Goal: Information Seeking & Learning: Learn about a topic

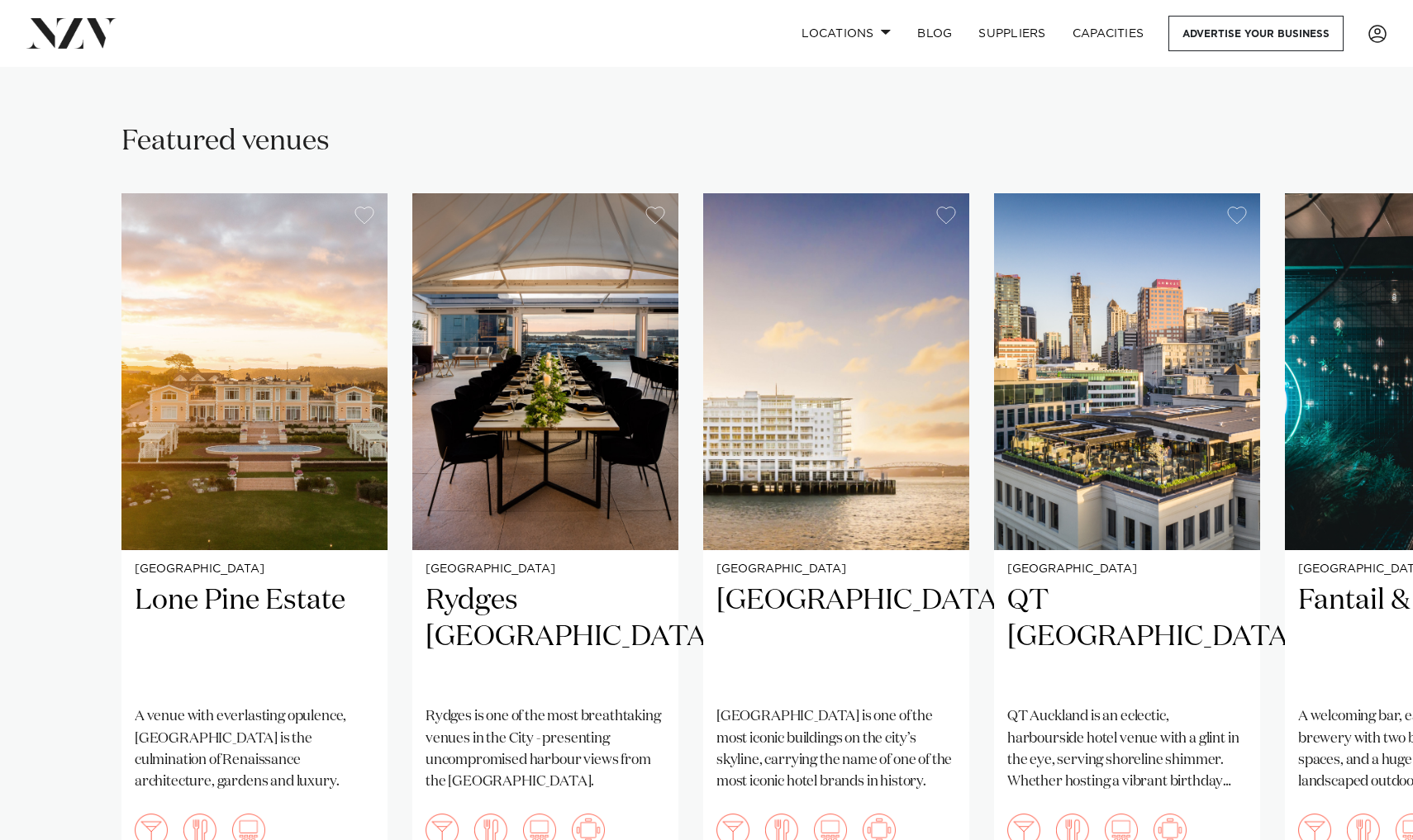
scroll to position [1245, 0]
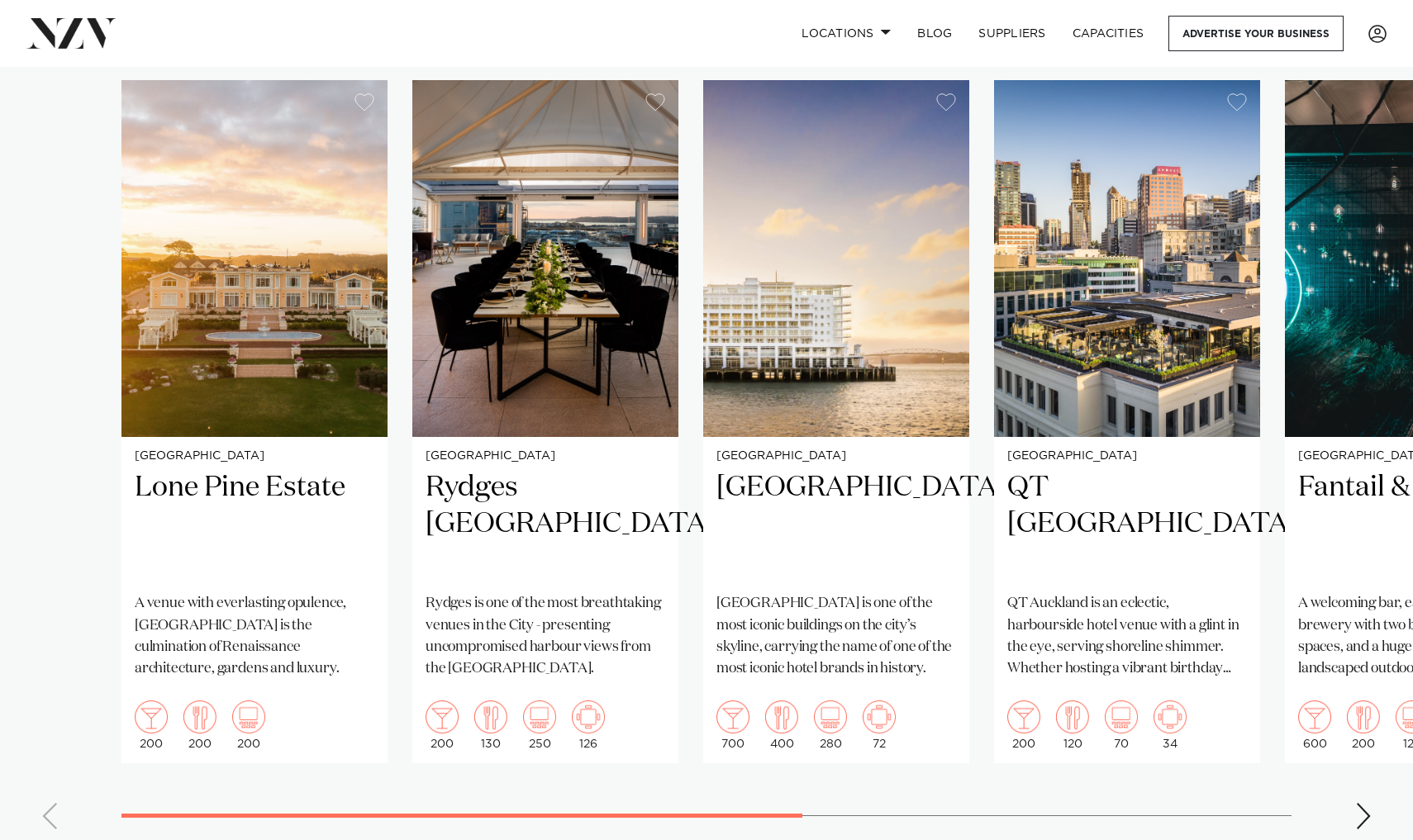
click at [827, 771] on div "Next slide" at bounding box center [1363, 817] width 17 height 26
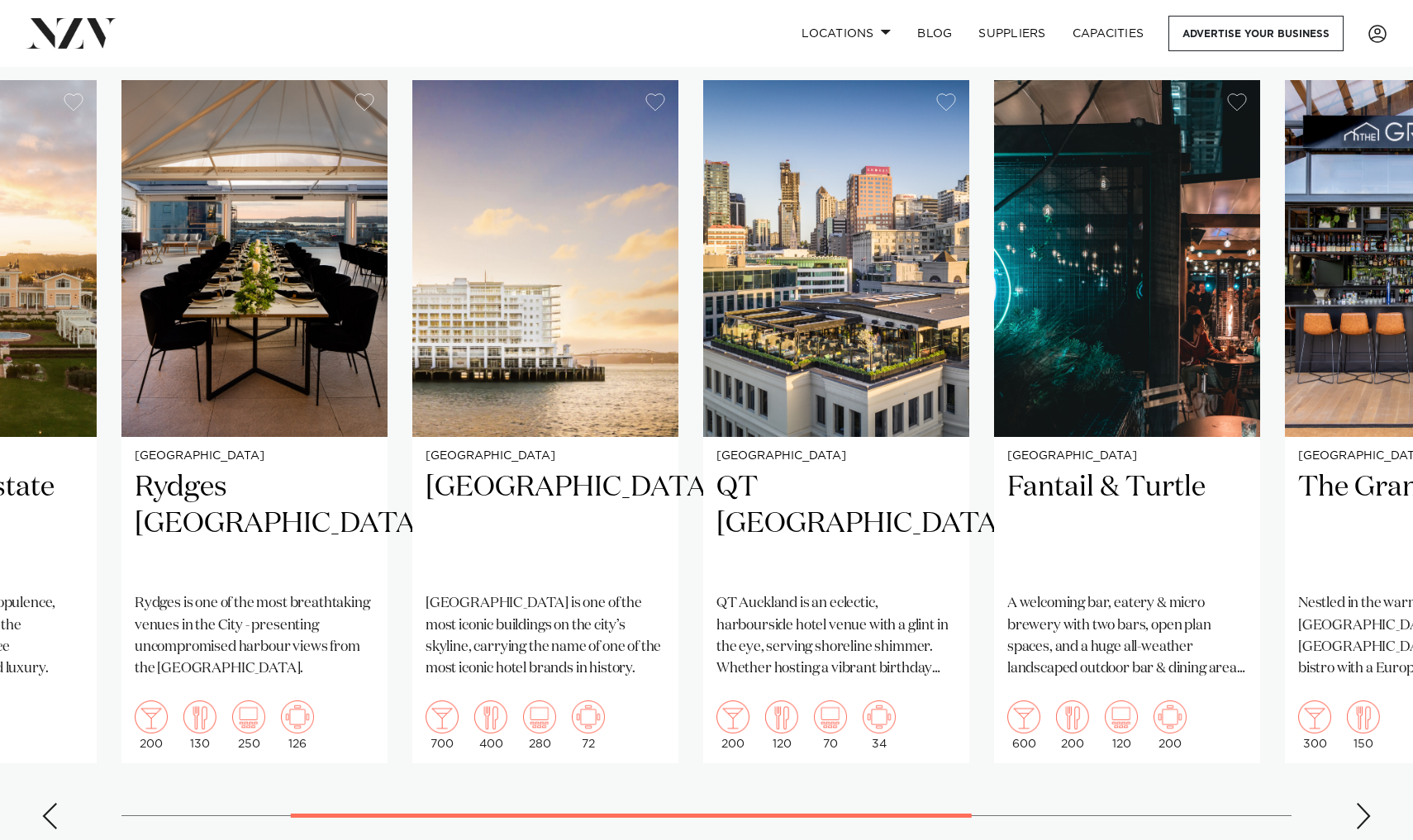
click at [827, 771] on div "Next slide" at bounding box center [1363, 817] width 17 height 26
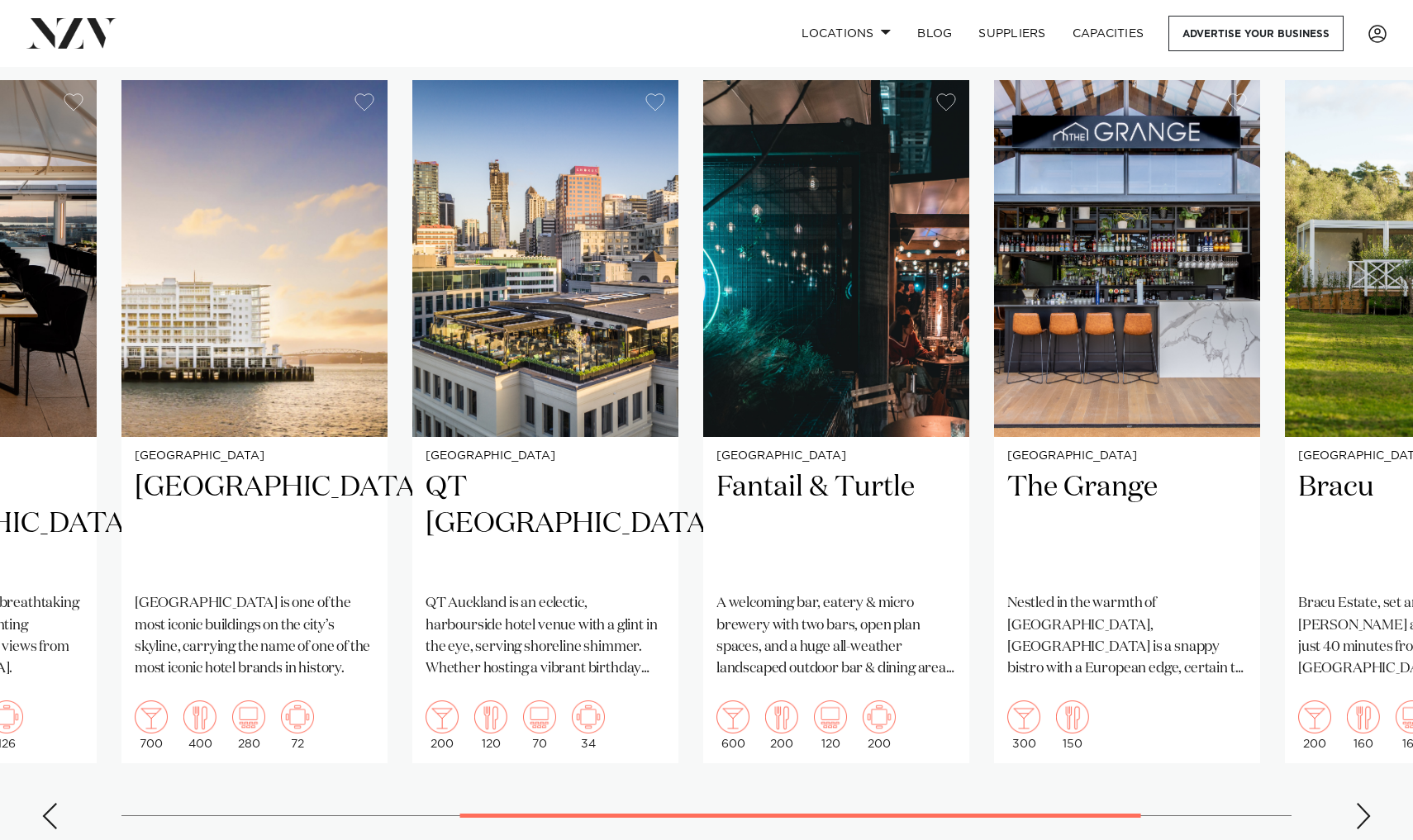
click at [827, 771] on div "Next slide" at bounding box center [1363, 817] width 17 height 26
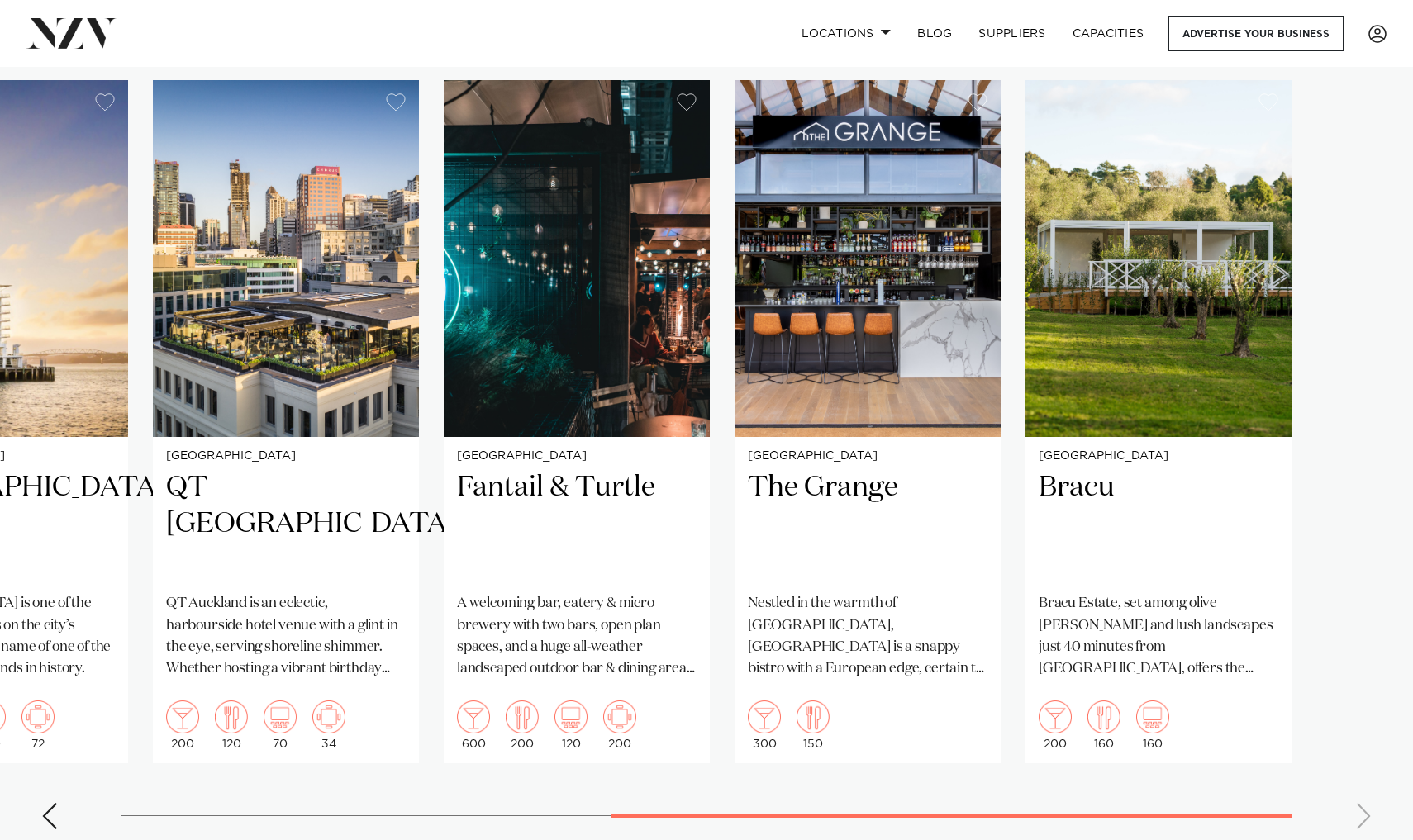
click at [827, 729] on swiper-container "[GEOGRAPHIC_DATA] [GEOGRAPHIC_DATA] A venue with everlasting opulence, [GEOGRAP…" at bounding box center [706, 462] width 1413 height 762
click at [53, 771] on div "Previous slide" at bounding box center [50, 817] width 17 height 26
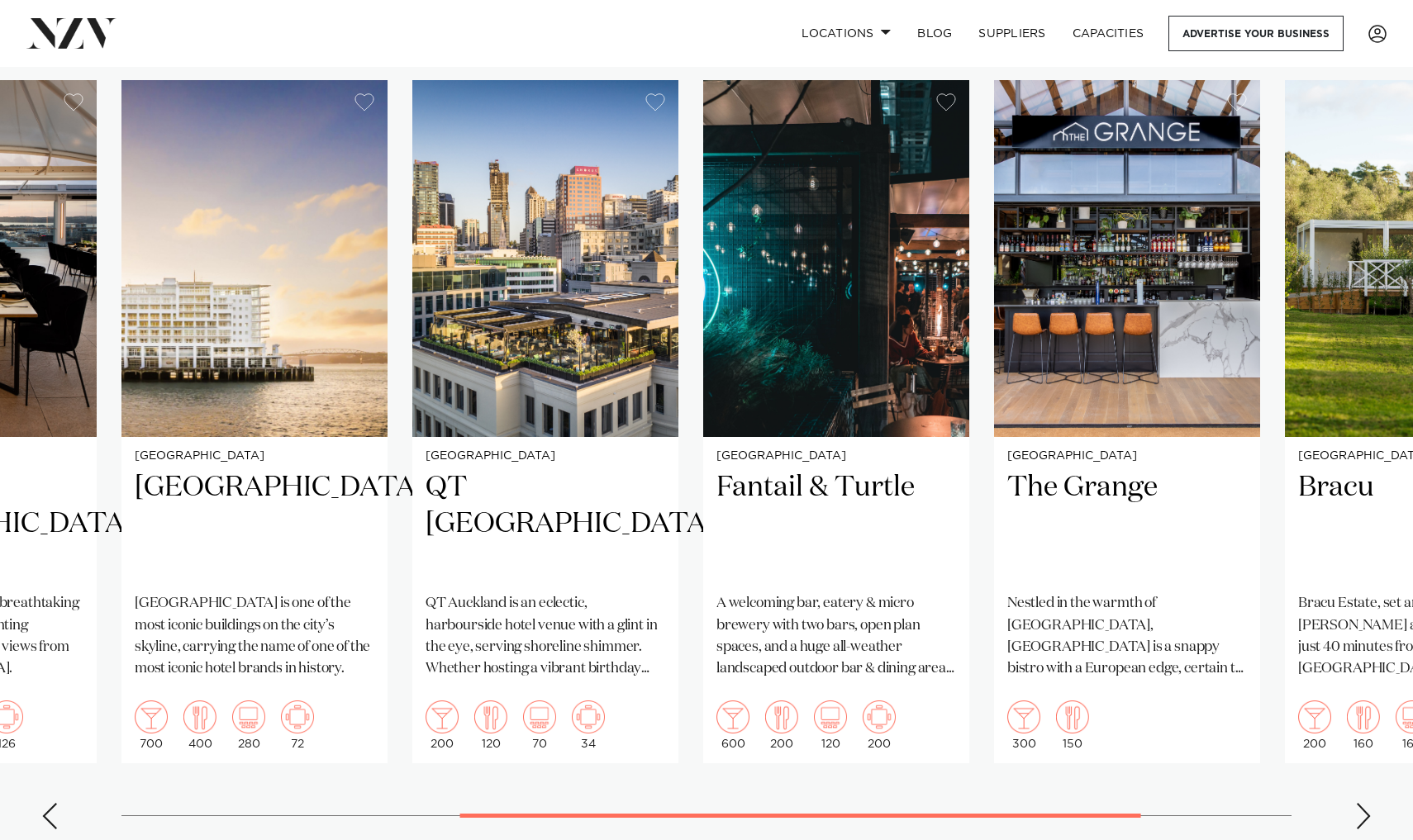
click at [53, 771] on div "Previous slide" at bounding box center [50, 817] width 17 height 26
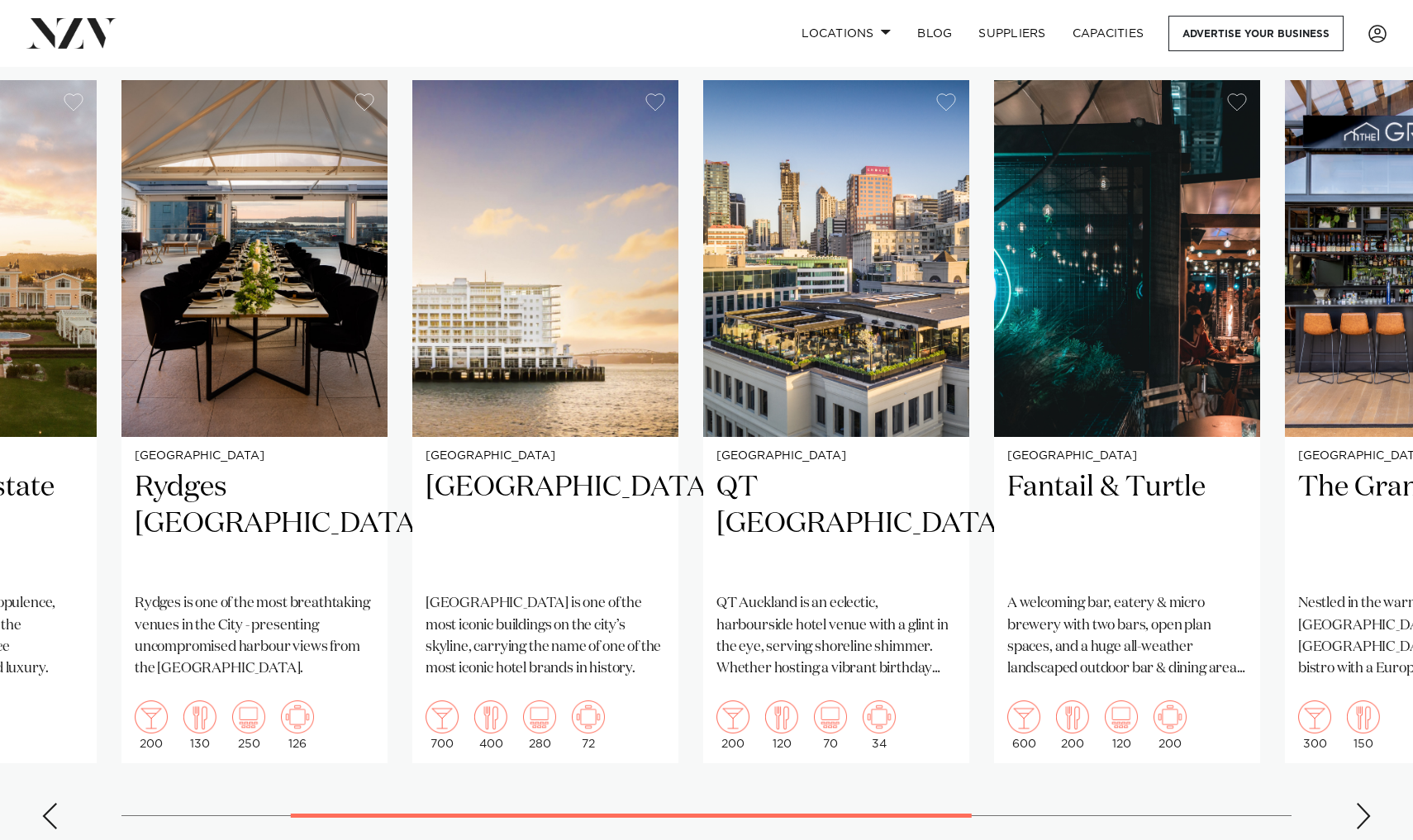
click at [53, 771] on div "Previous slide" at bounding box center [50, 817] width 17 height 26
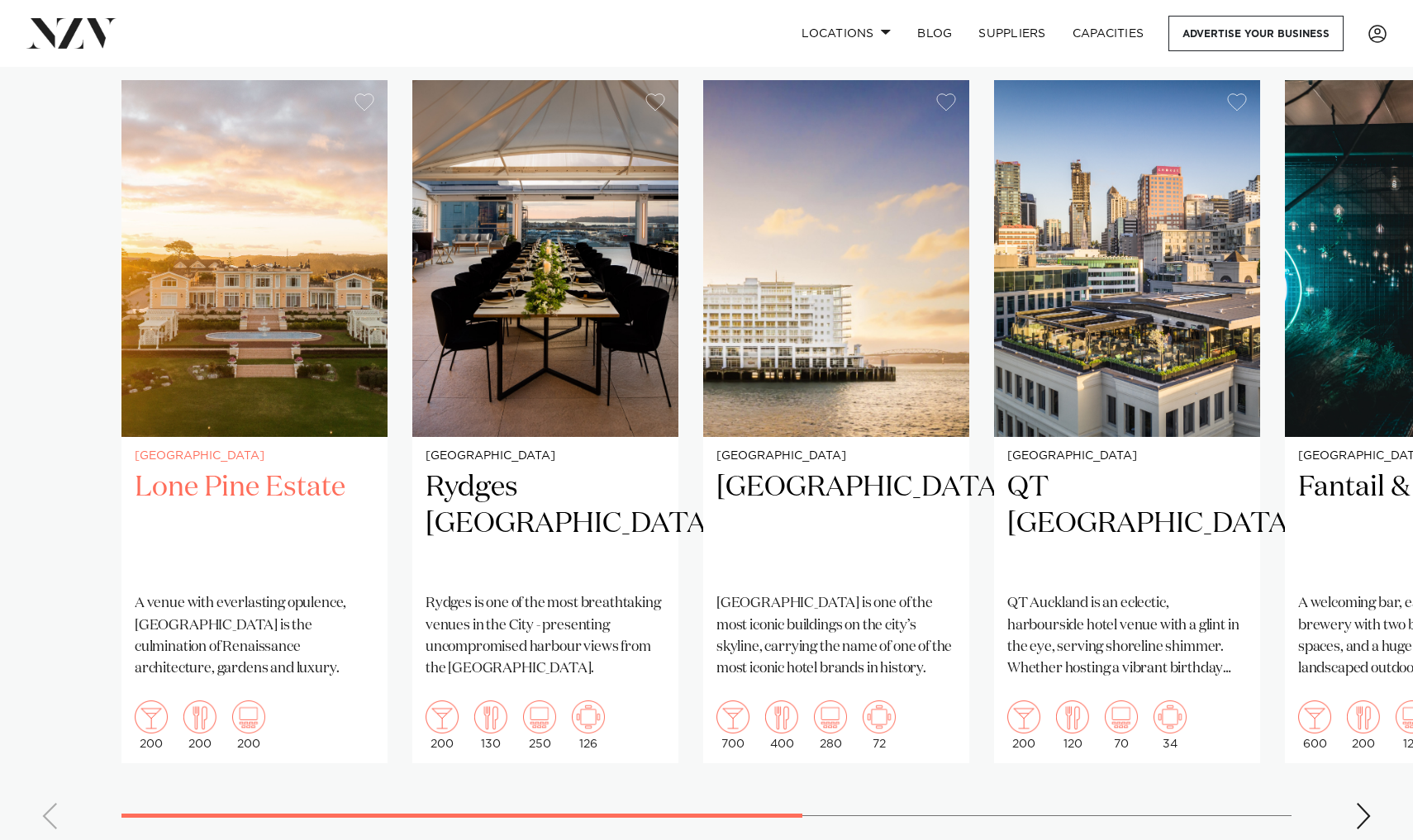
click at [229, 469] on h2 "Lone Pine Estate" at bounding box center [255, 524] width 240 height 111
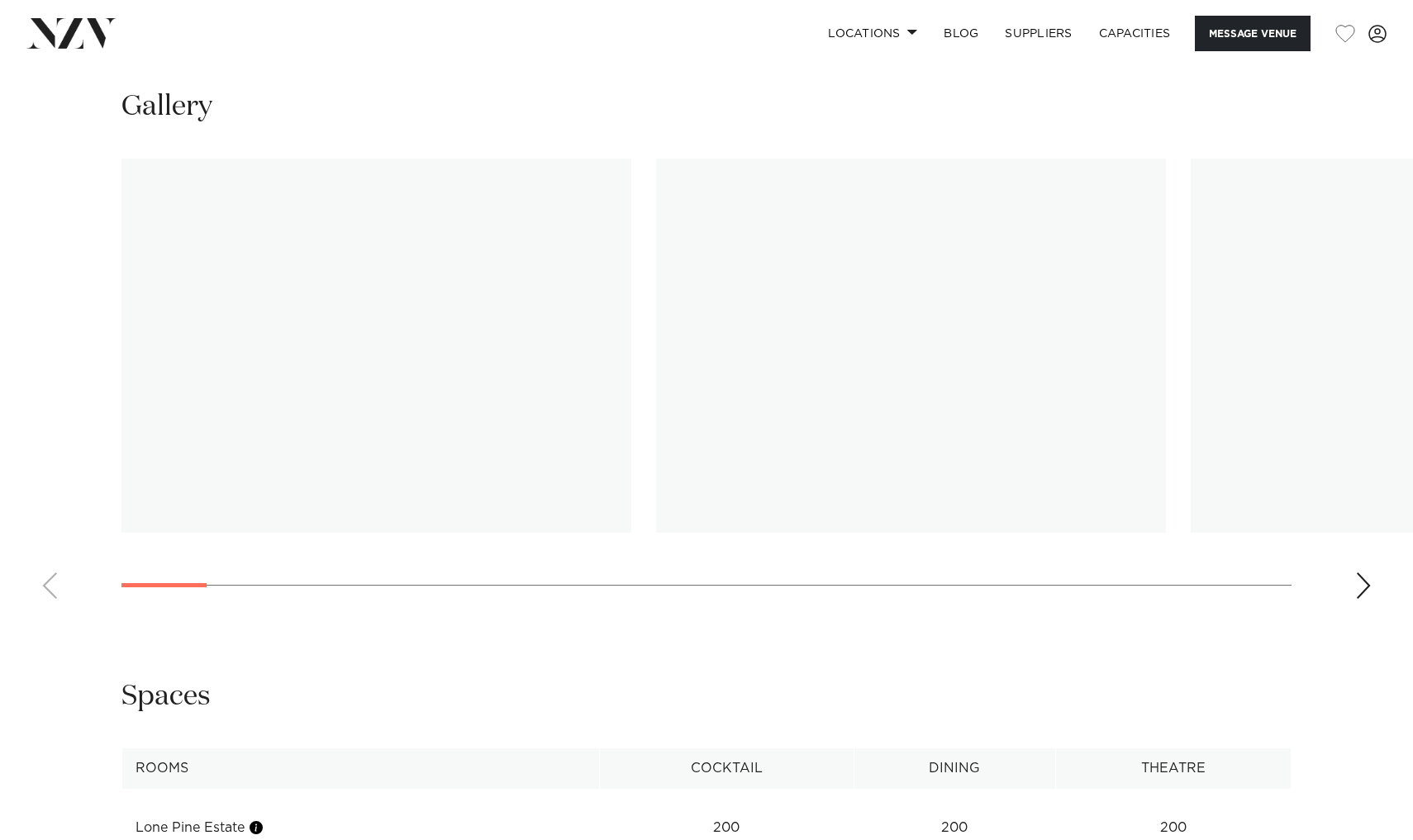
scroll to position [1571, 0]
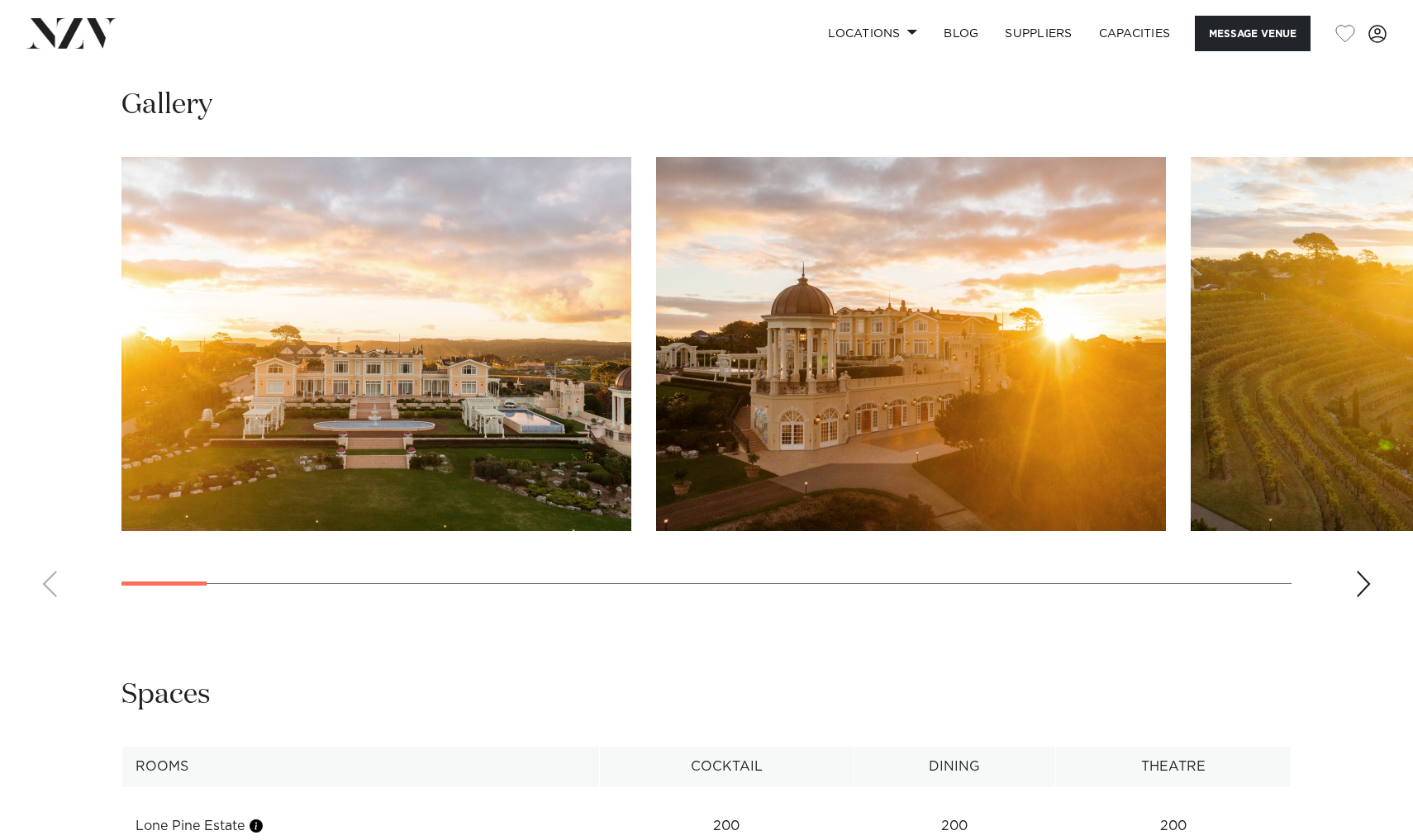
click at [1359, 587] on div "Next slide" at bounding box center [1363, 584] width 17 height 26
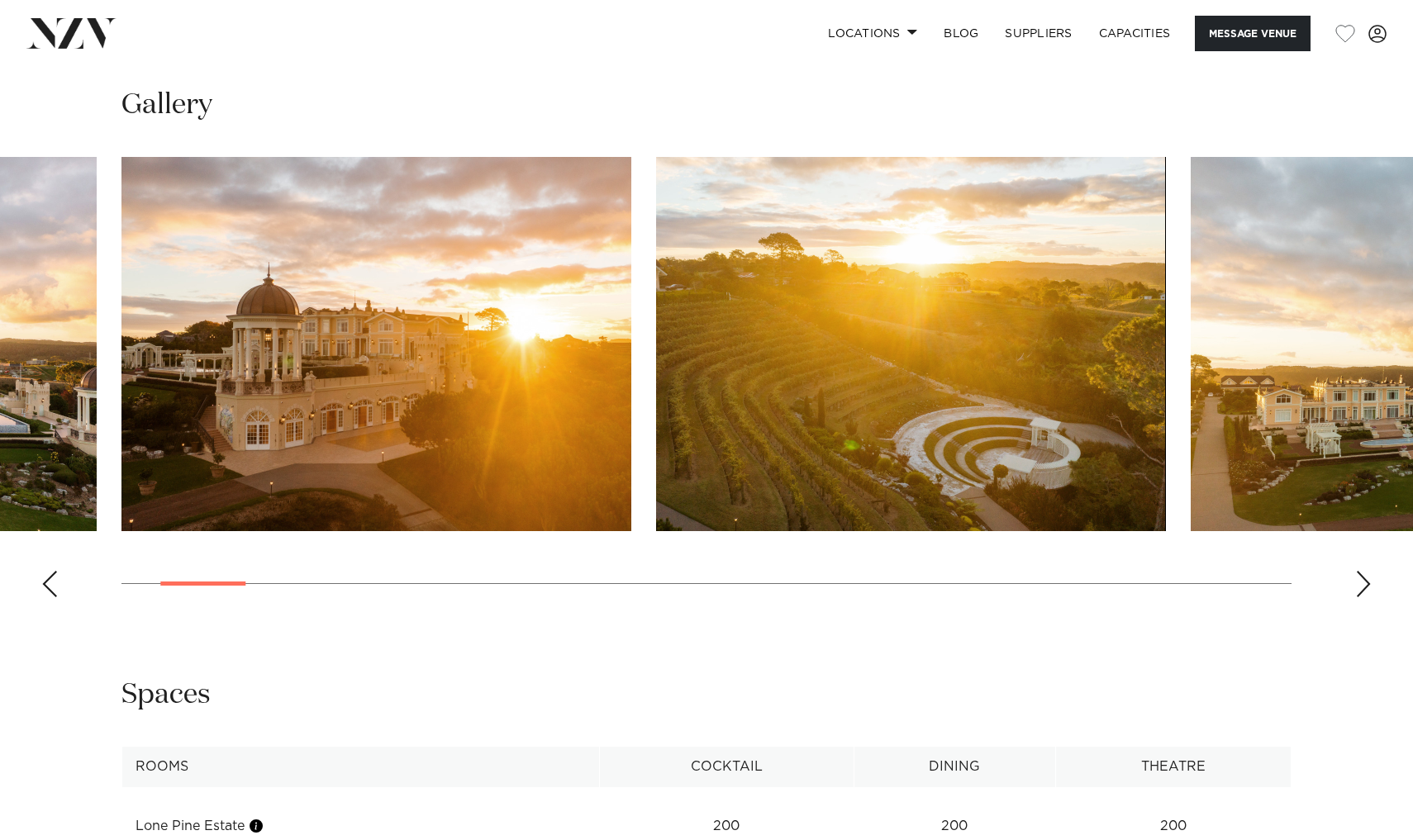
click at [1359, 587] on div "Next slide" at bounding box center [1363, 584] width 17 height 26
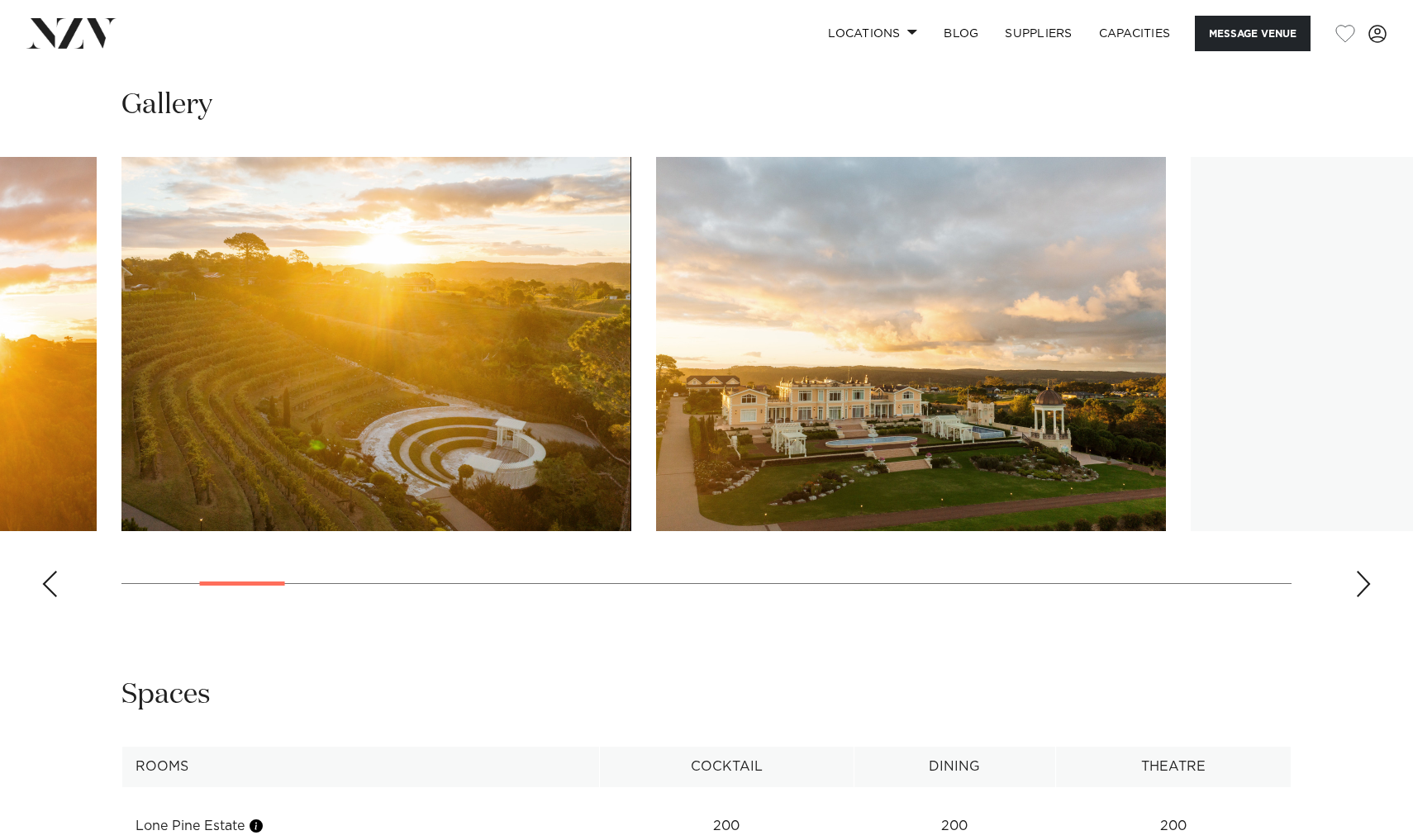
click at [1359, 587] on div "Next slide" at bounding box center [1363, 584] width 17 height 26
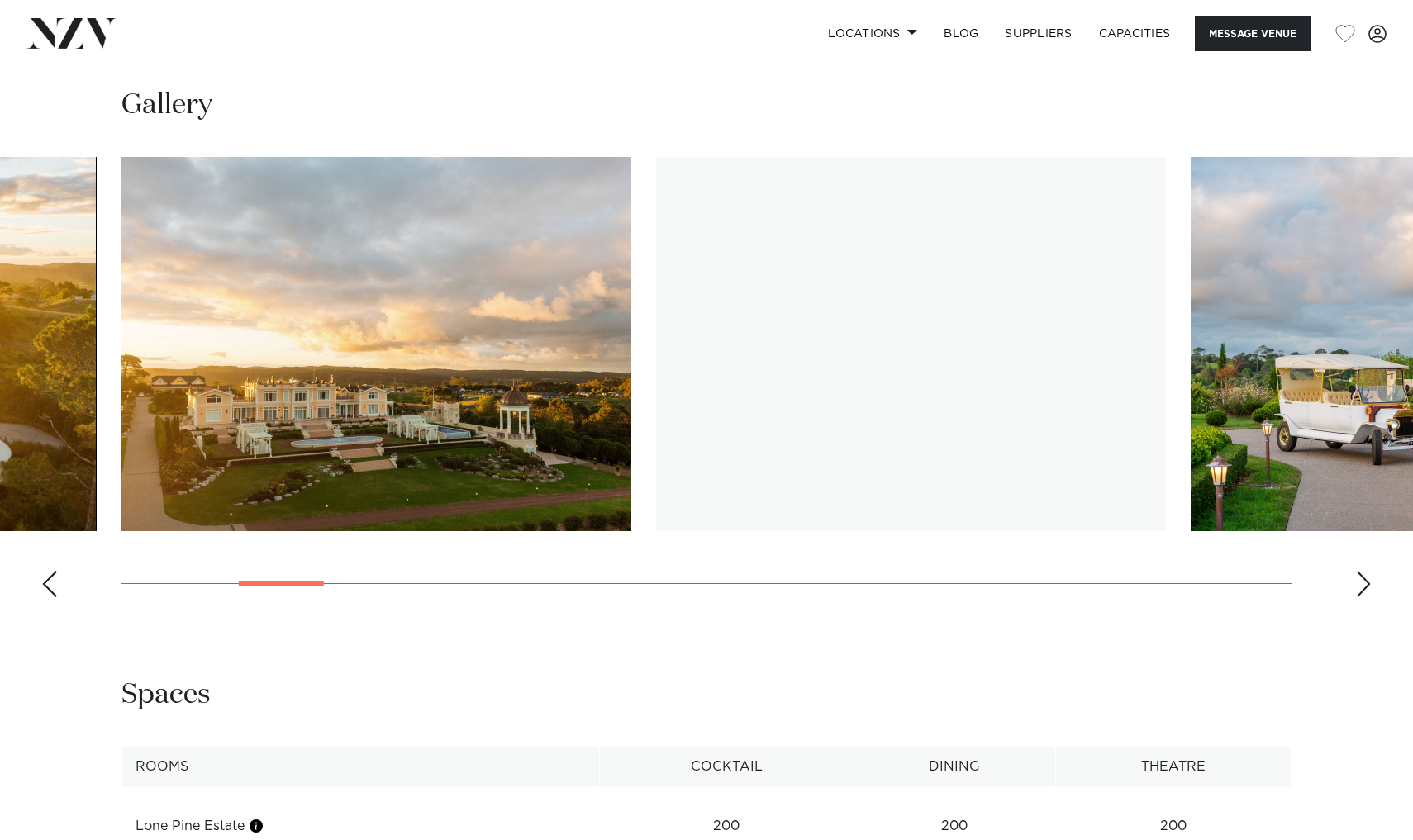
click at [1359, 587] on div "Next slide" at bounding box center [1363, 584] width 17 height 26
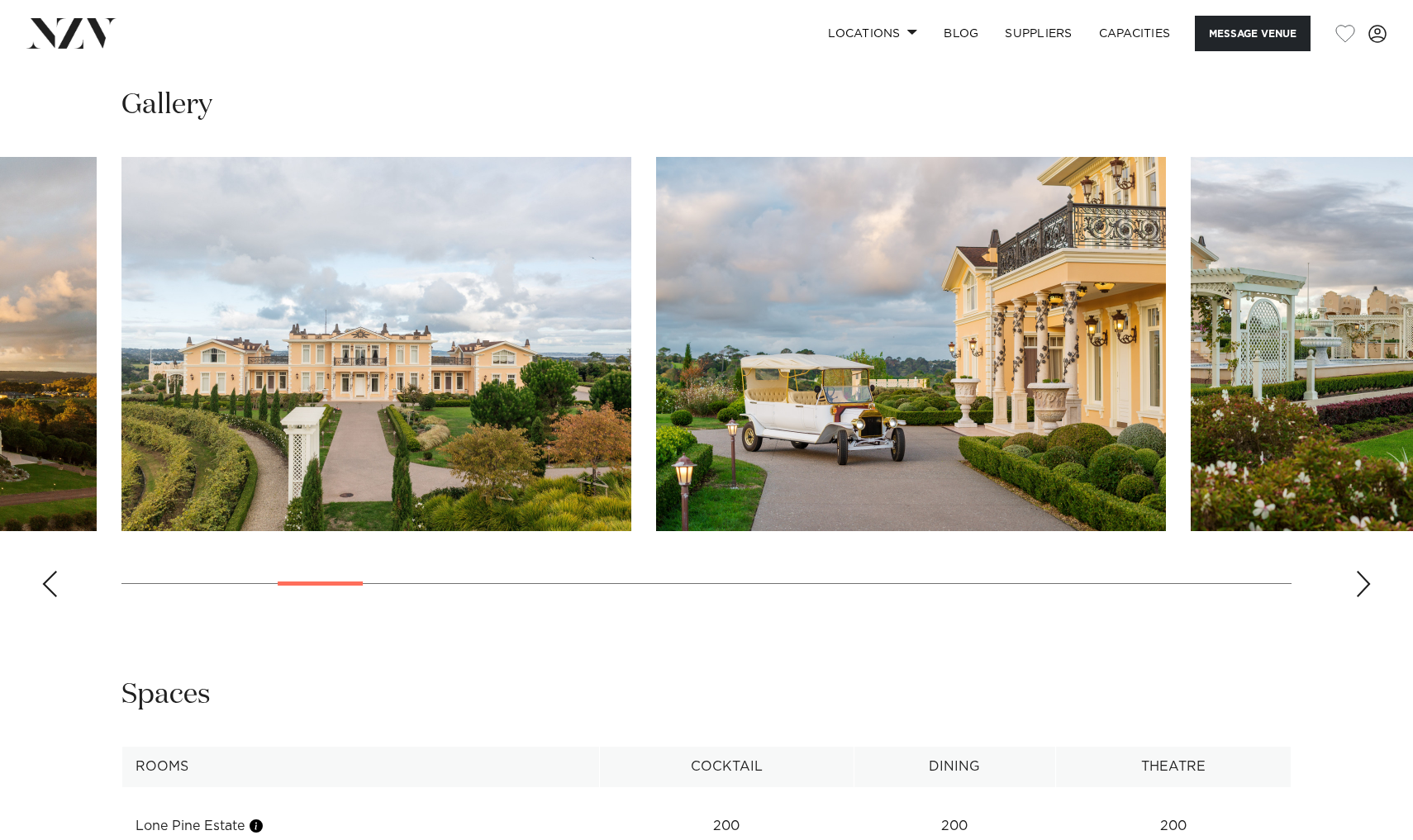
click at [1359, 587] on div "Next slide" at bounding box center [1363, 584] width 17 height 26
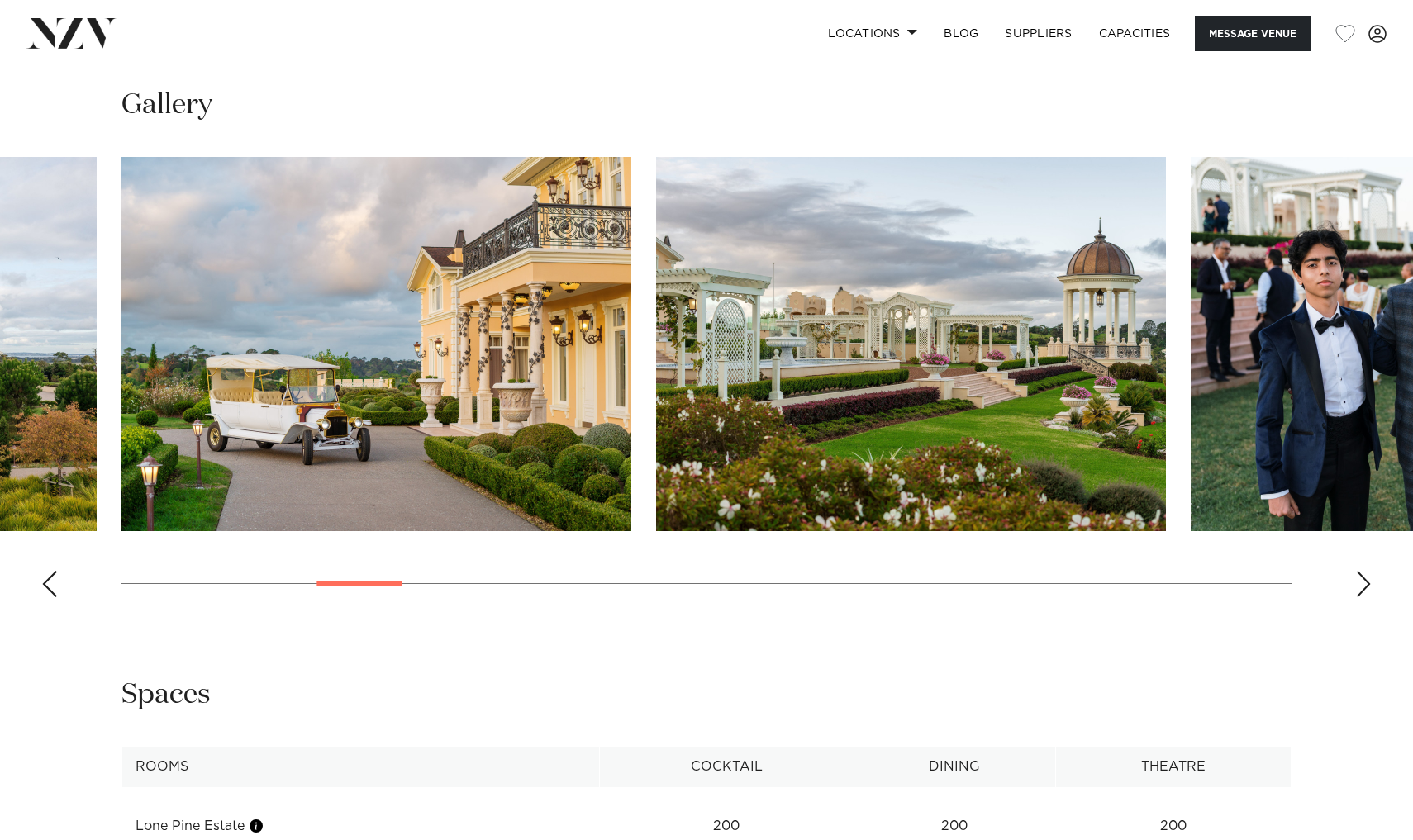
click at [1359, 587] on div "Next slide" at bounding box center [1363, 584] width 17 height 26
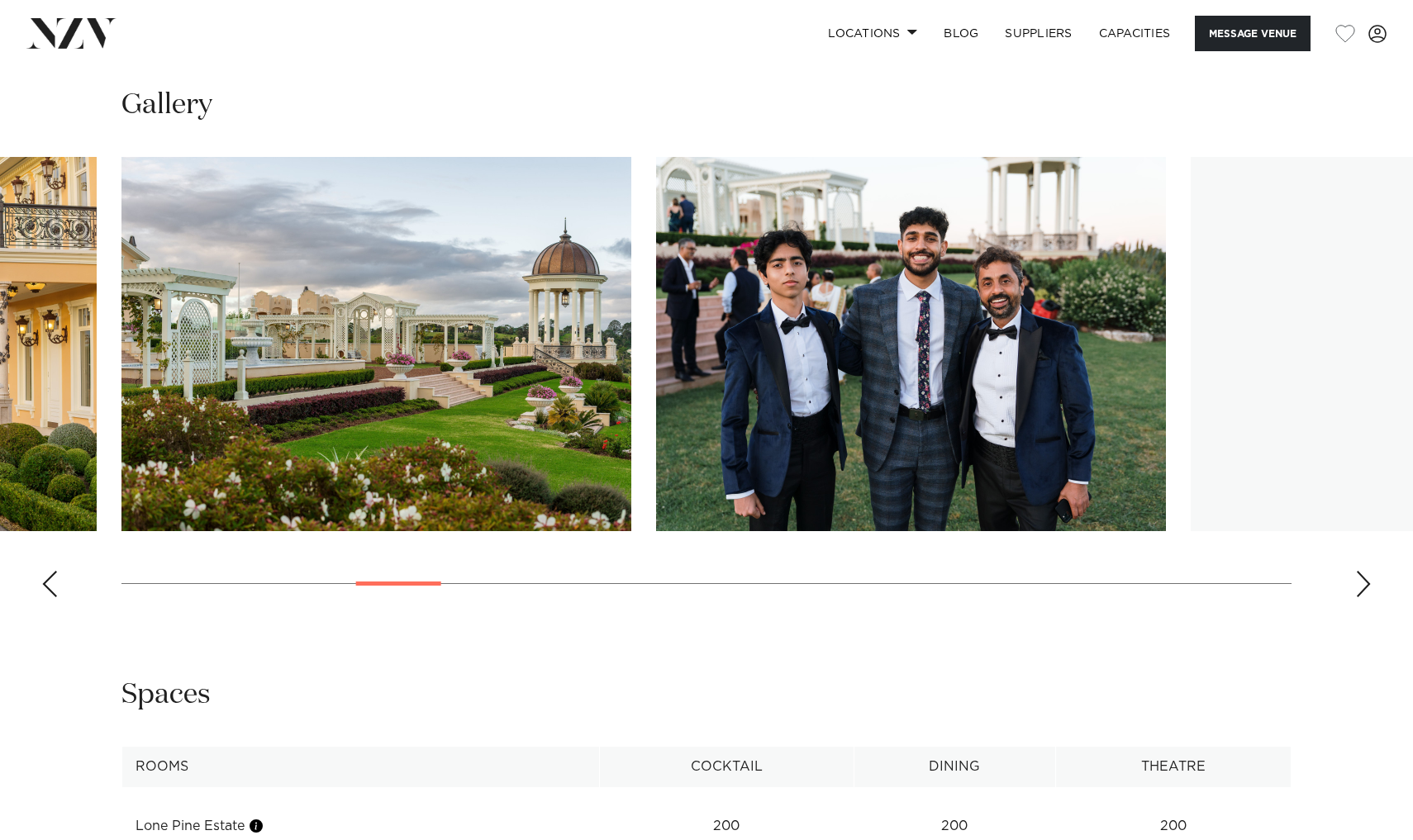
click at [1359, 587] on div "Next slide" at bounding box center [1363, 584] width 17 height 26
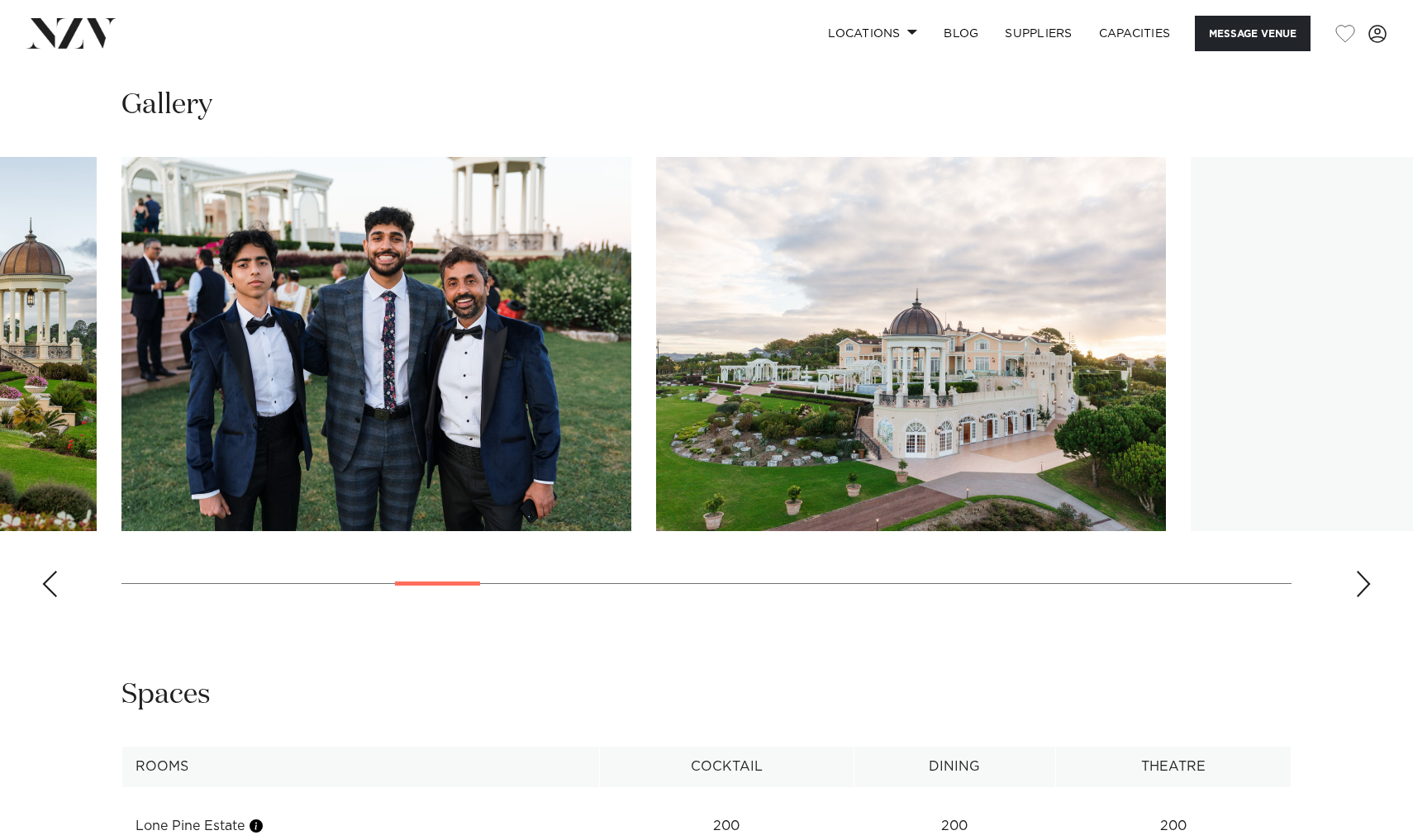
click at [1359, 587] on div "Next slide" at bounding box center [1363, 584] width 17 height 26
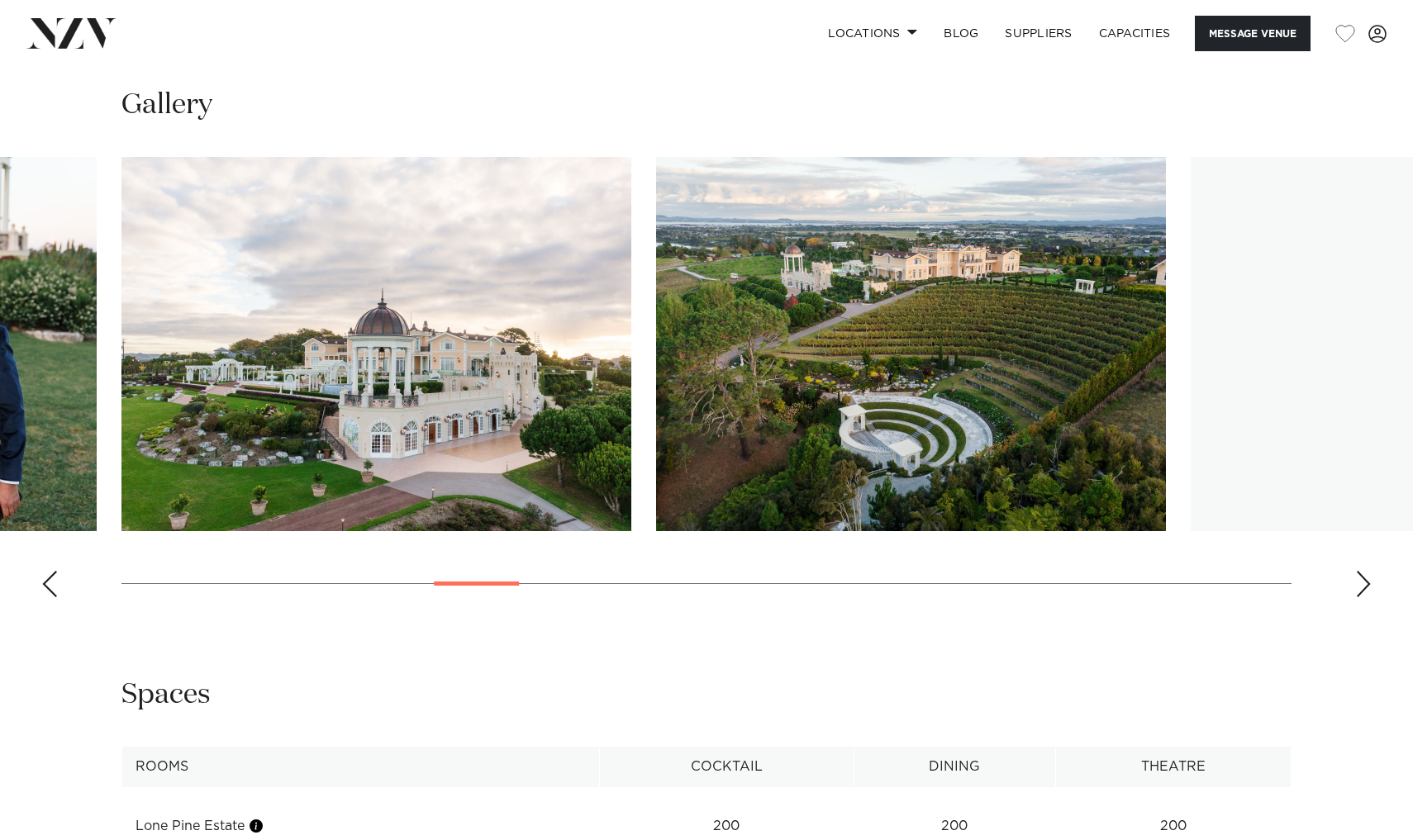
click at [1359, 587] on div "Next slide" at bounding box center [1363, 584] width 17 height 26
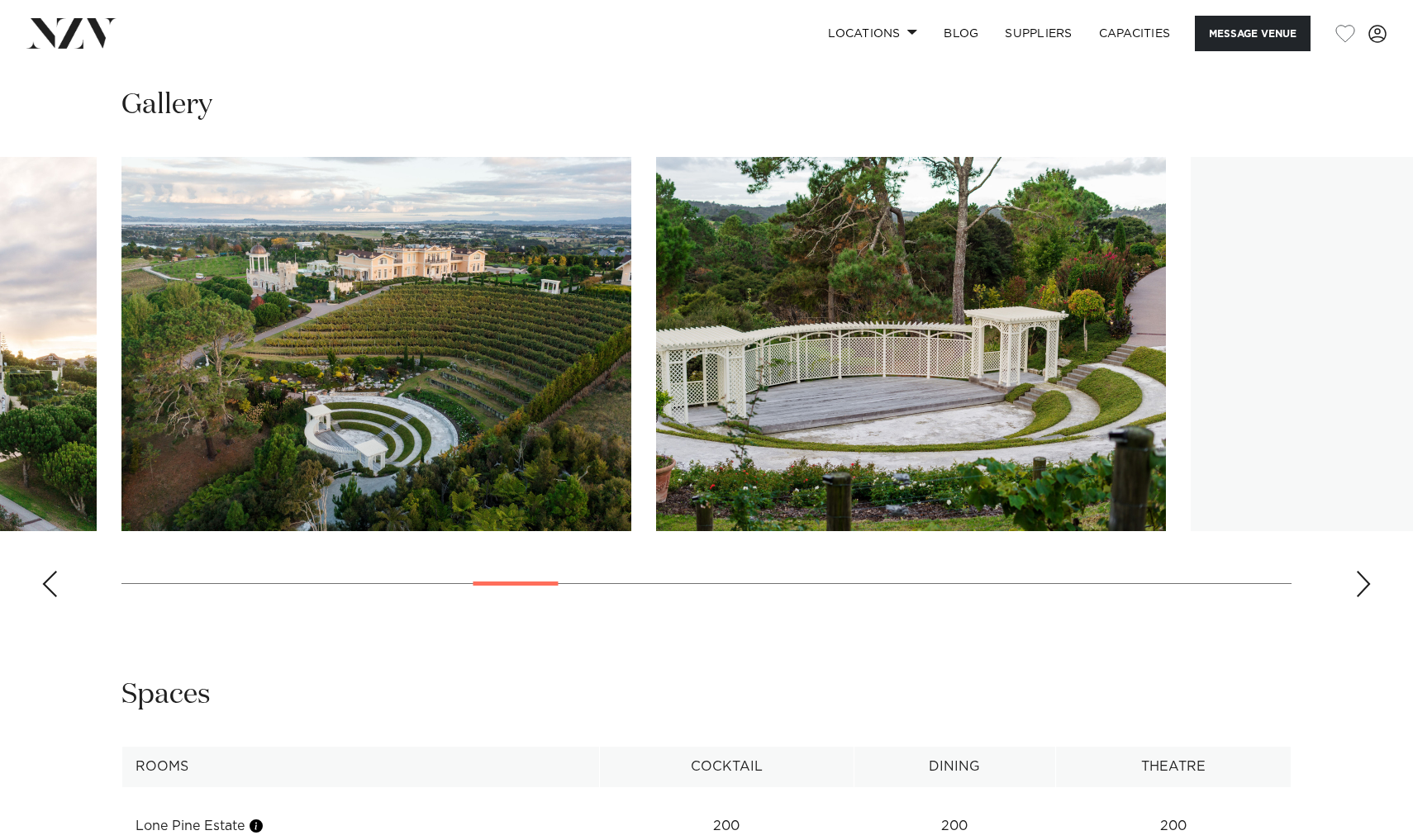
click at [1359, 587] on div "Next slide" at bounding box center [1363, 584] width 17 height 26
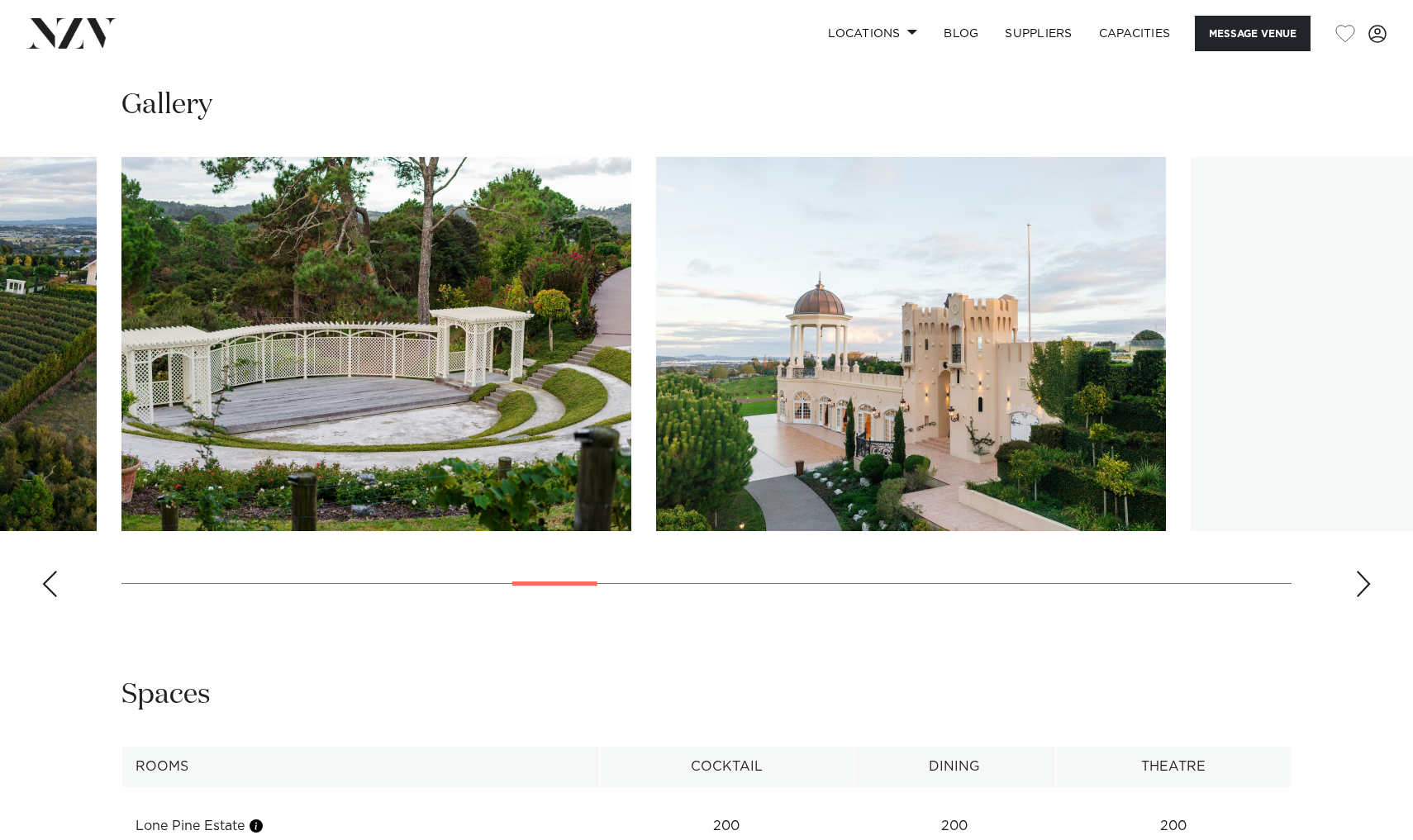
click at [1359, 587] on div "Next slide" at bounding box center [1363, 584] width 17 height 26
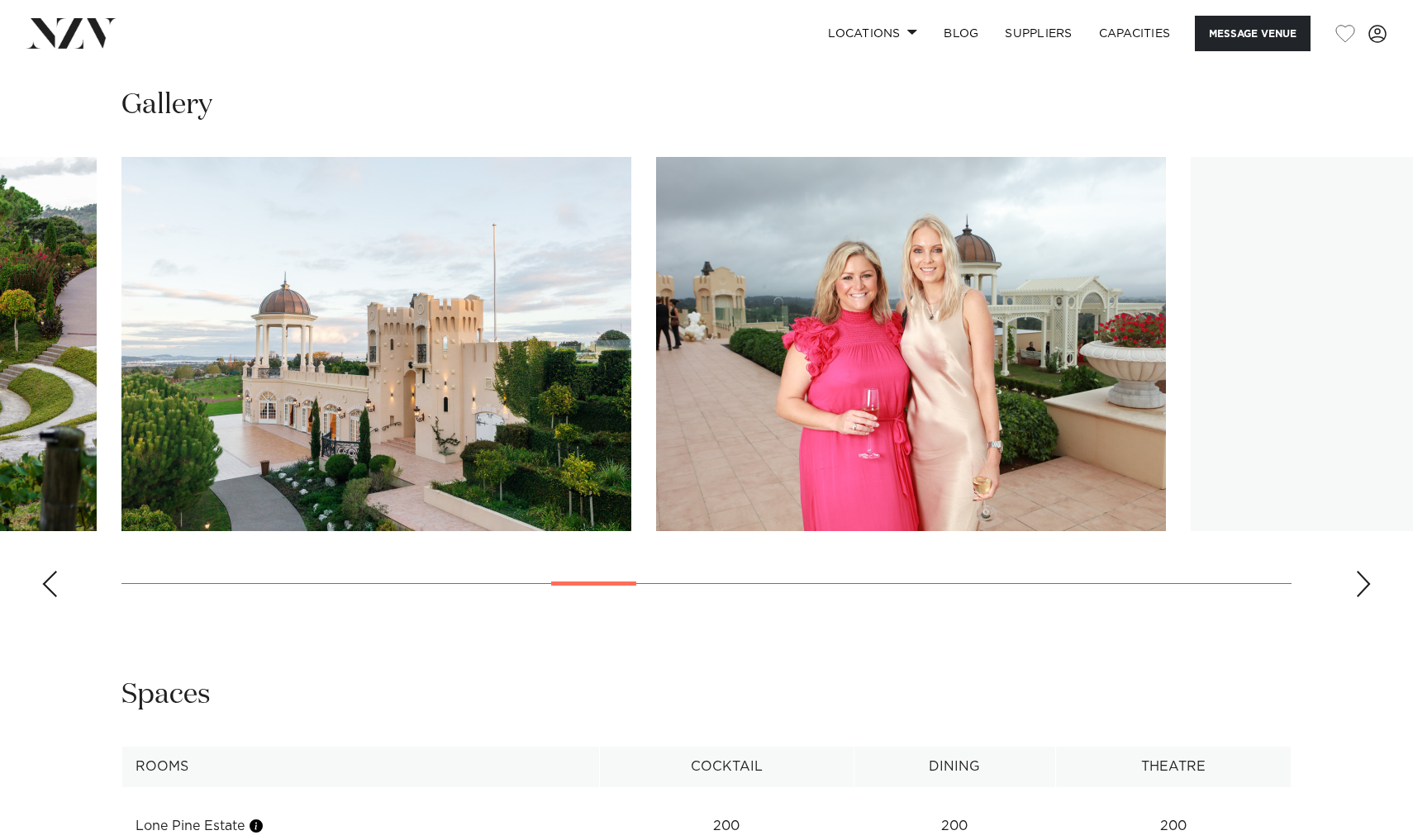
click at [1359, 587] on div "Next slide" at bounding box center [1363, 584] width 17 height 26
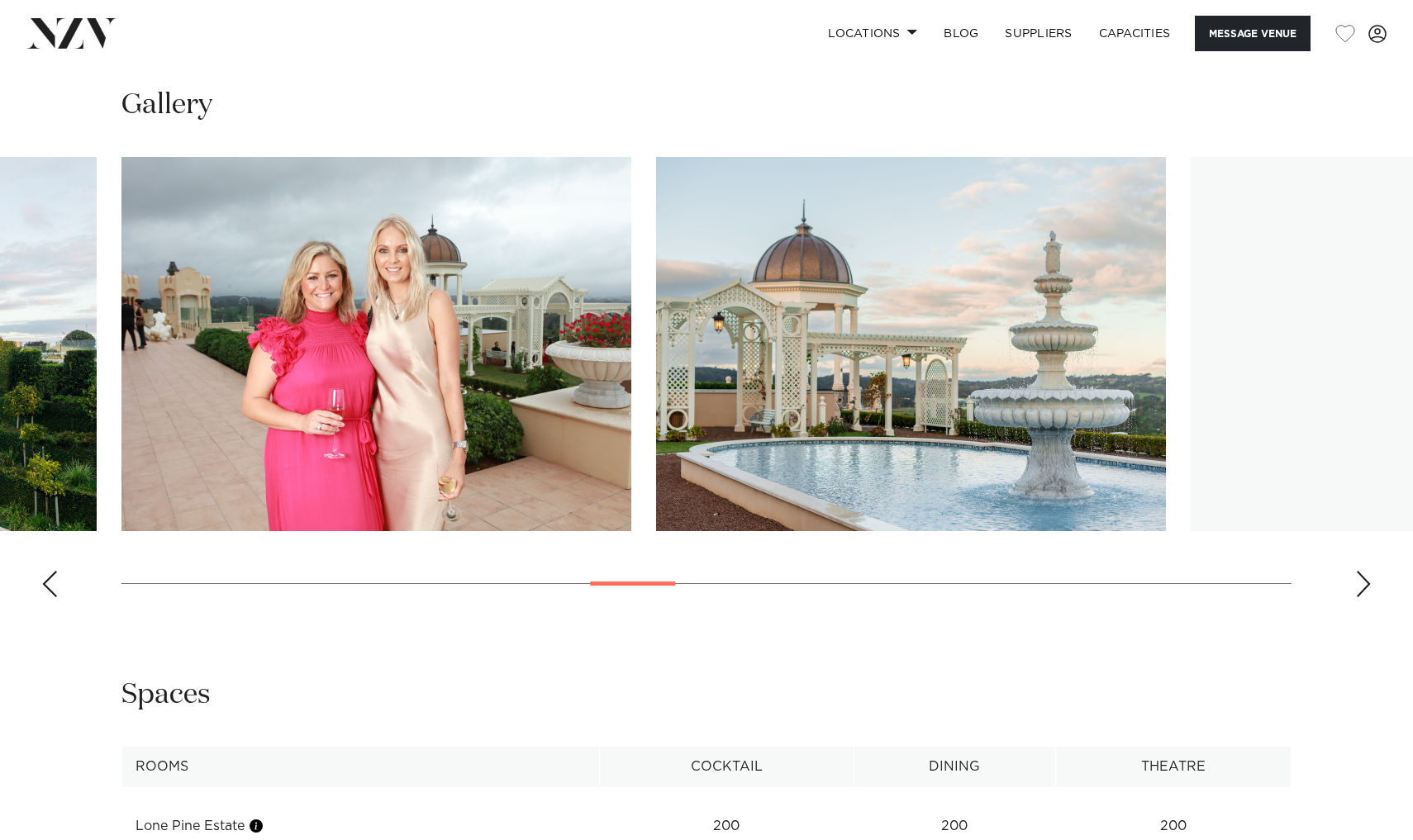
click at [1359, 587] on div "Next slide" at bounding box center [1363, 584] width 17 height 26
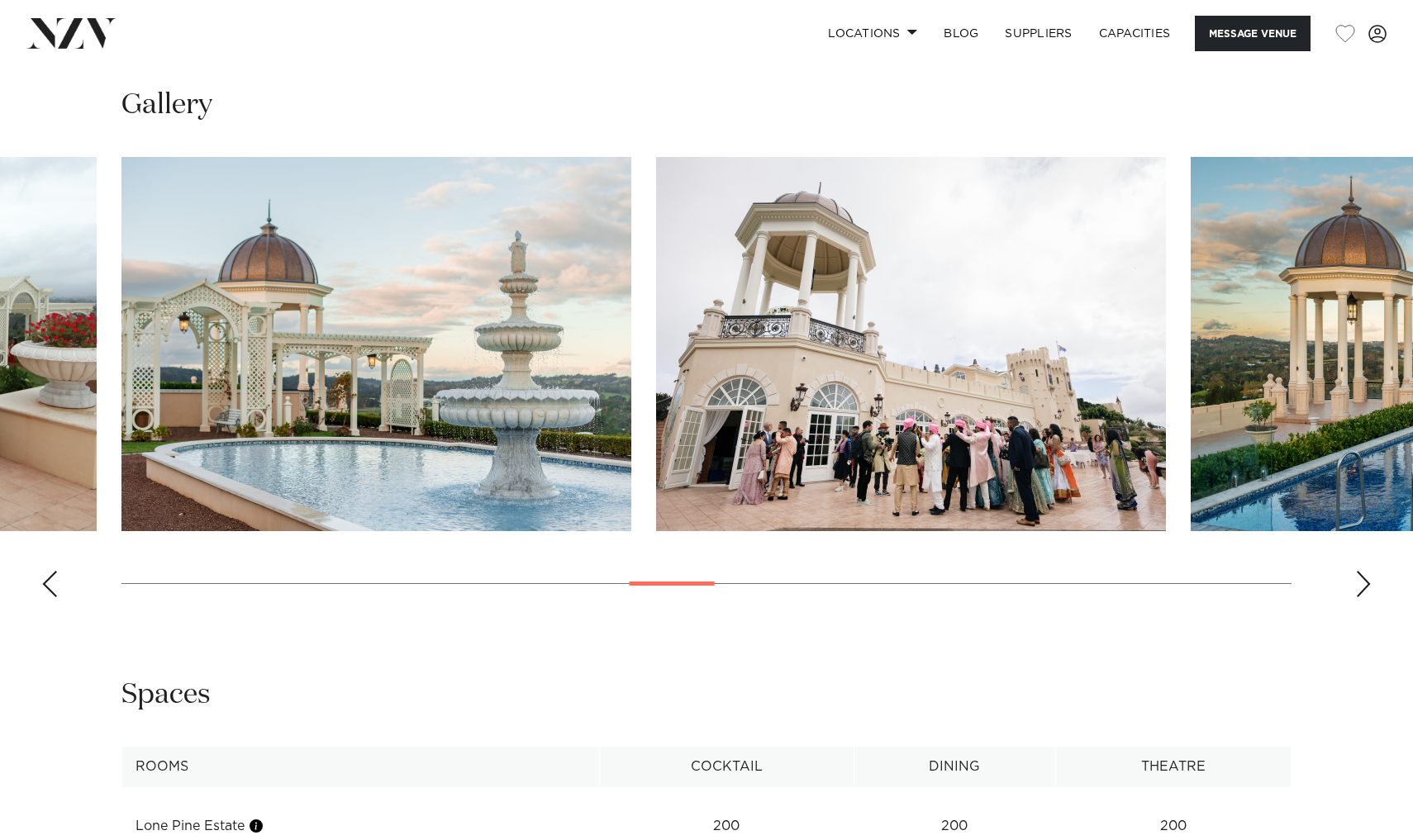
click at [1359, 587] on div "Next slide" at bounding box center [1363, 584] width 17 height 26
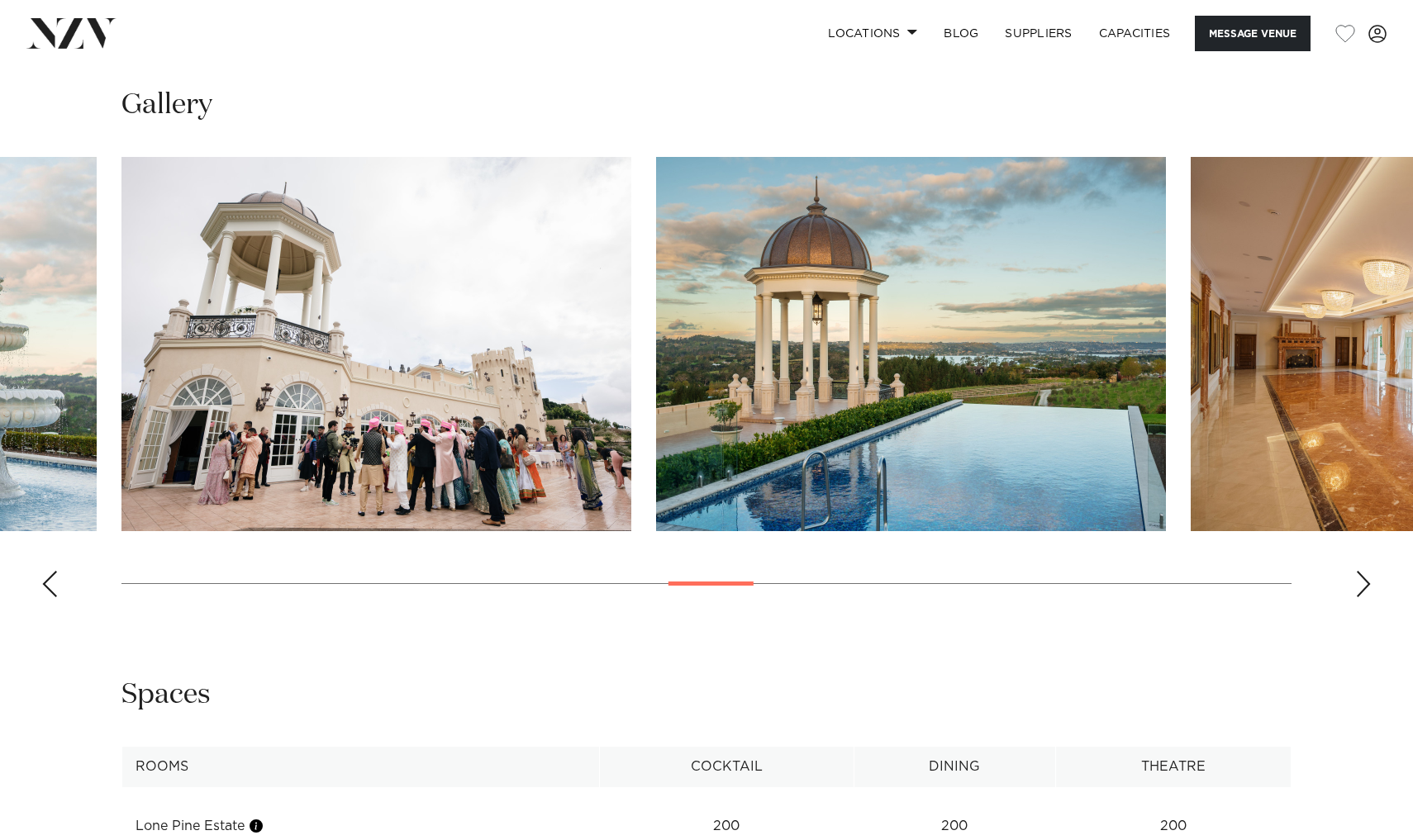
click at [1359, 587] on div "Next slide" at bounding box center [1363, 584] width 17 height 26
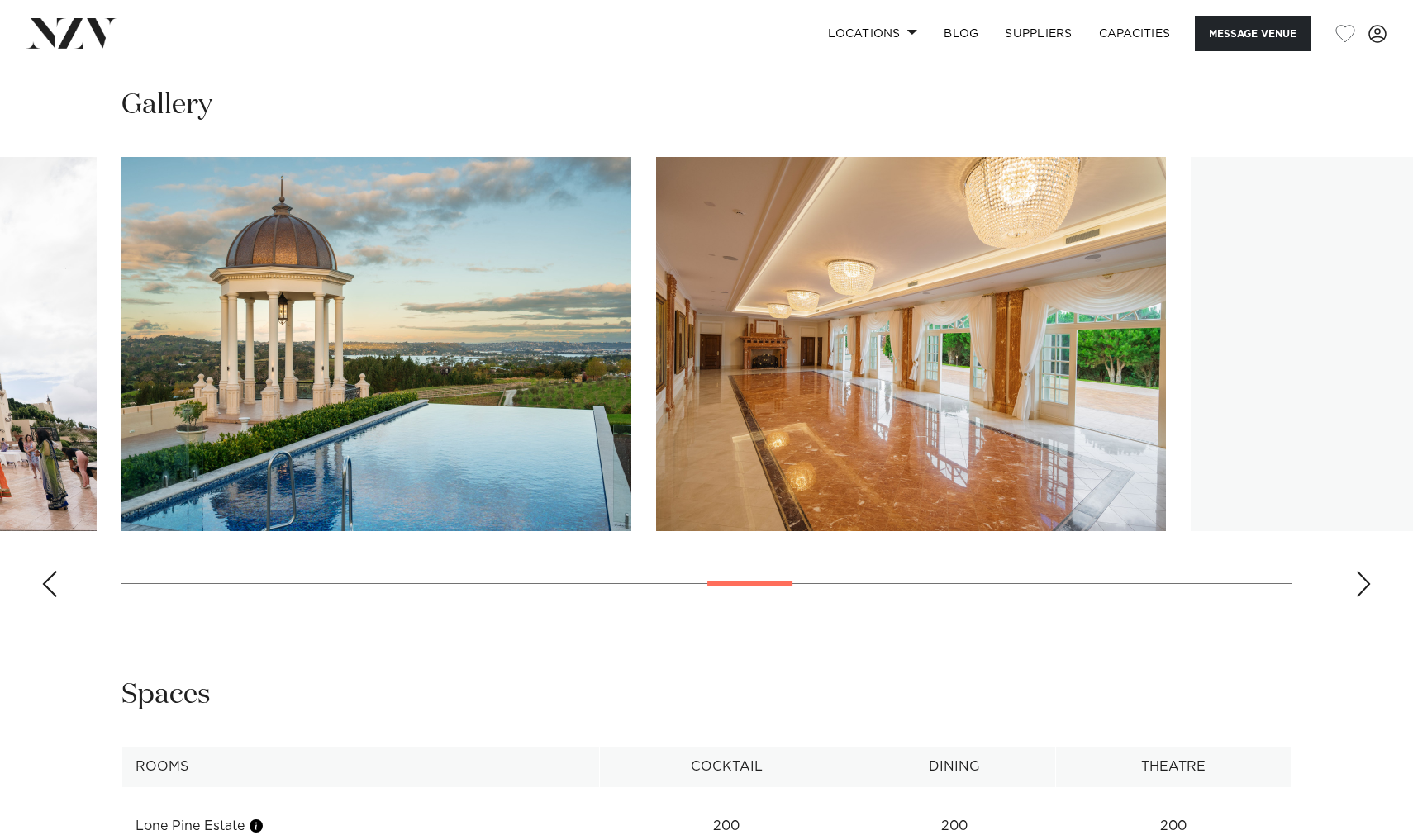
click at [1359, 587] on div "Next slide" at bounding box center [1363, 584] width 17 height 26
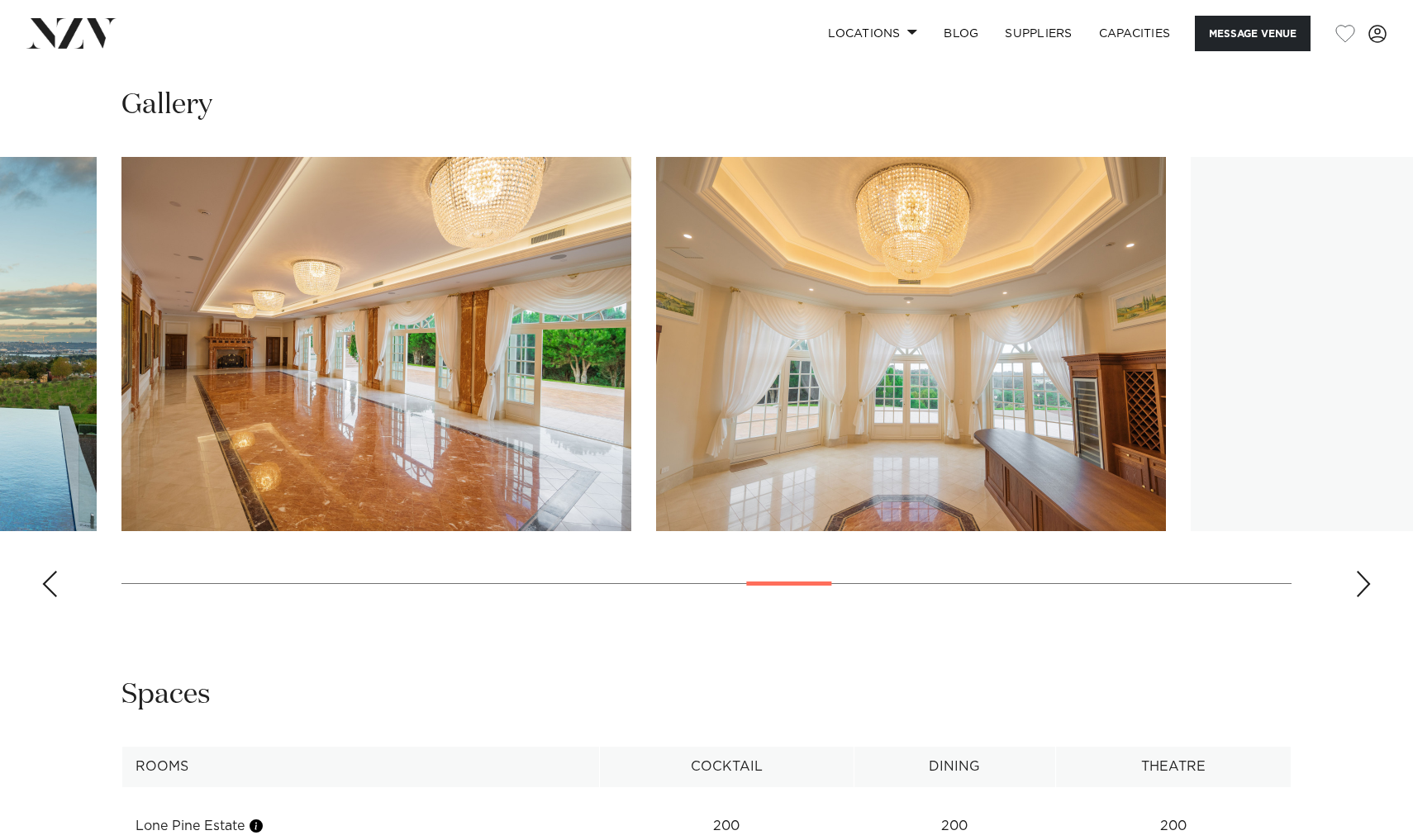
click at [1359, 587] on div "Next slide" at bounding box center [1363, 584] width 17 height 26
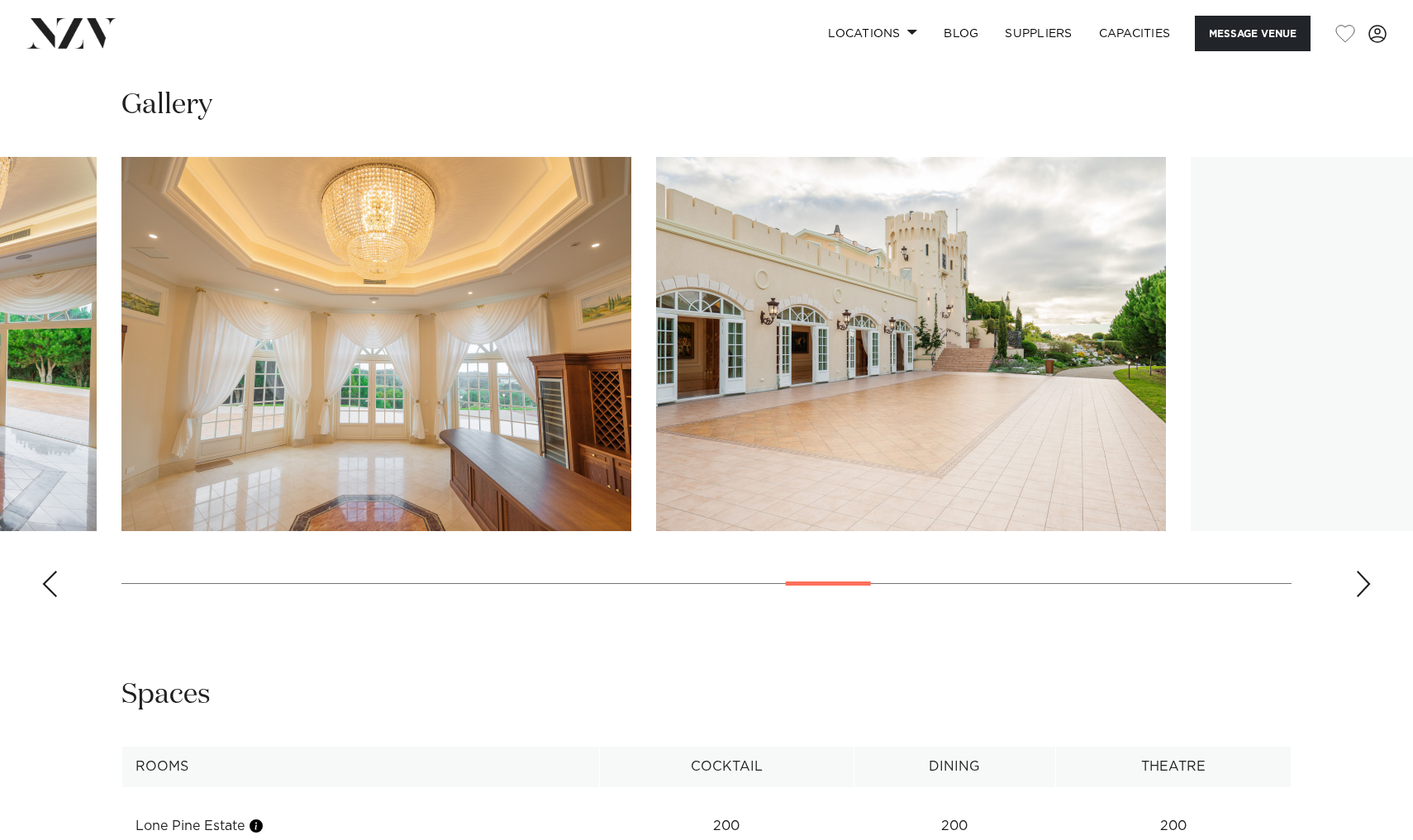
click at [1359, 587] on div "Next slide" at bounding box center [1363, 584] width 17 height 26
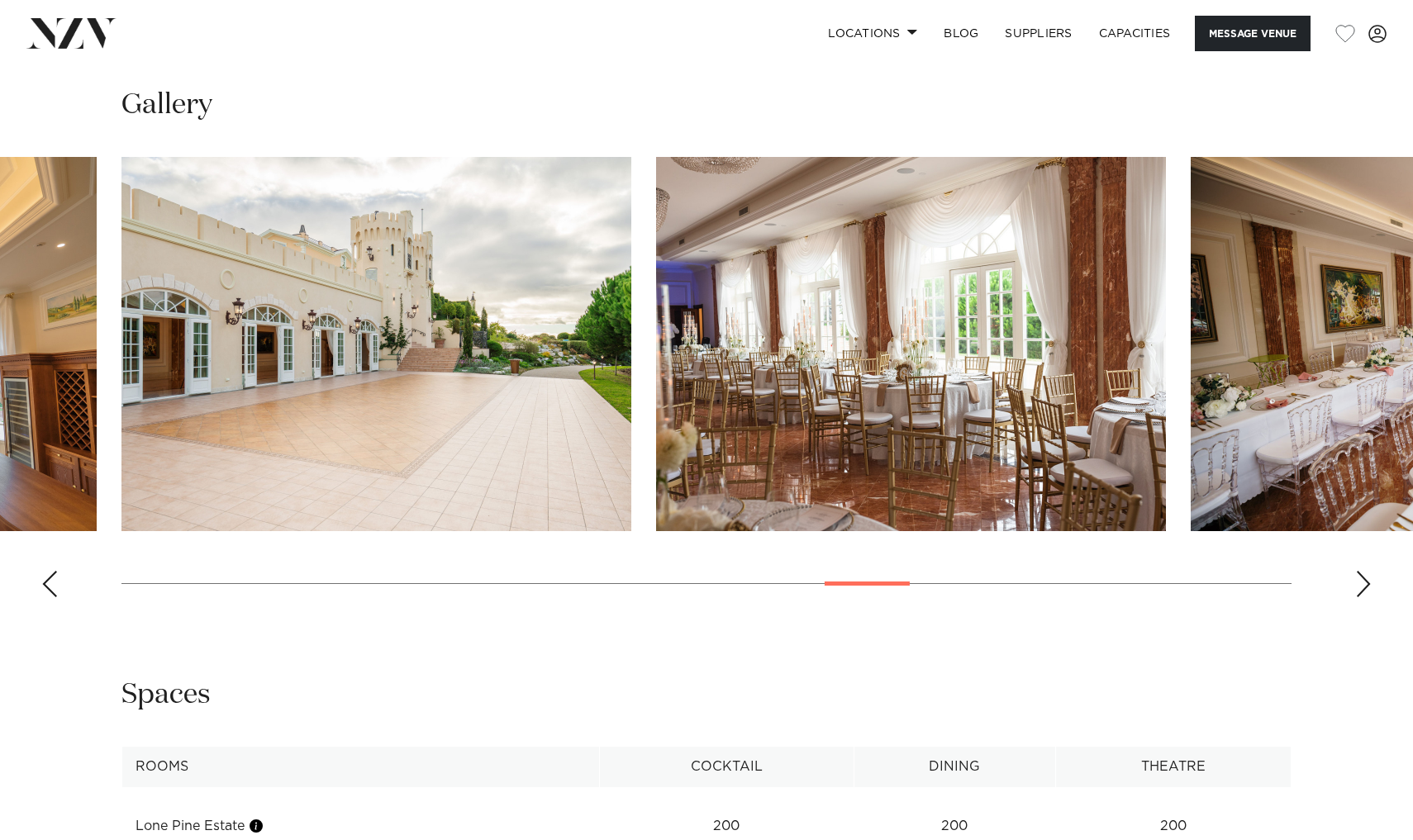
click at [1359, 587] on div "Next slide" at bounding box center [1363, 584] width 17 height 26
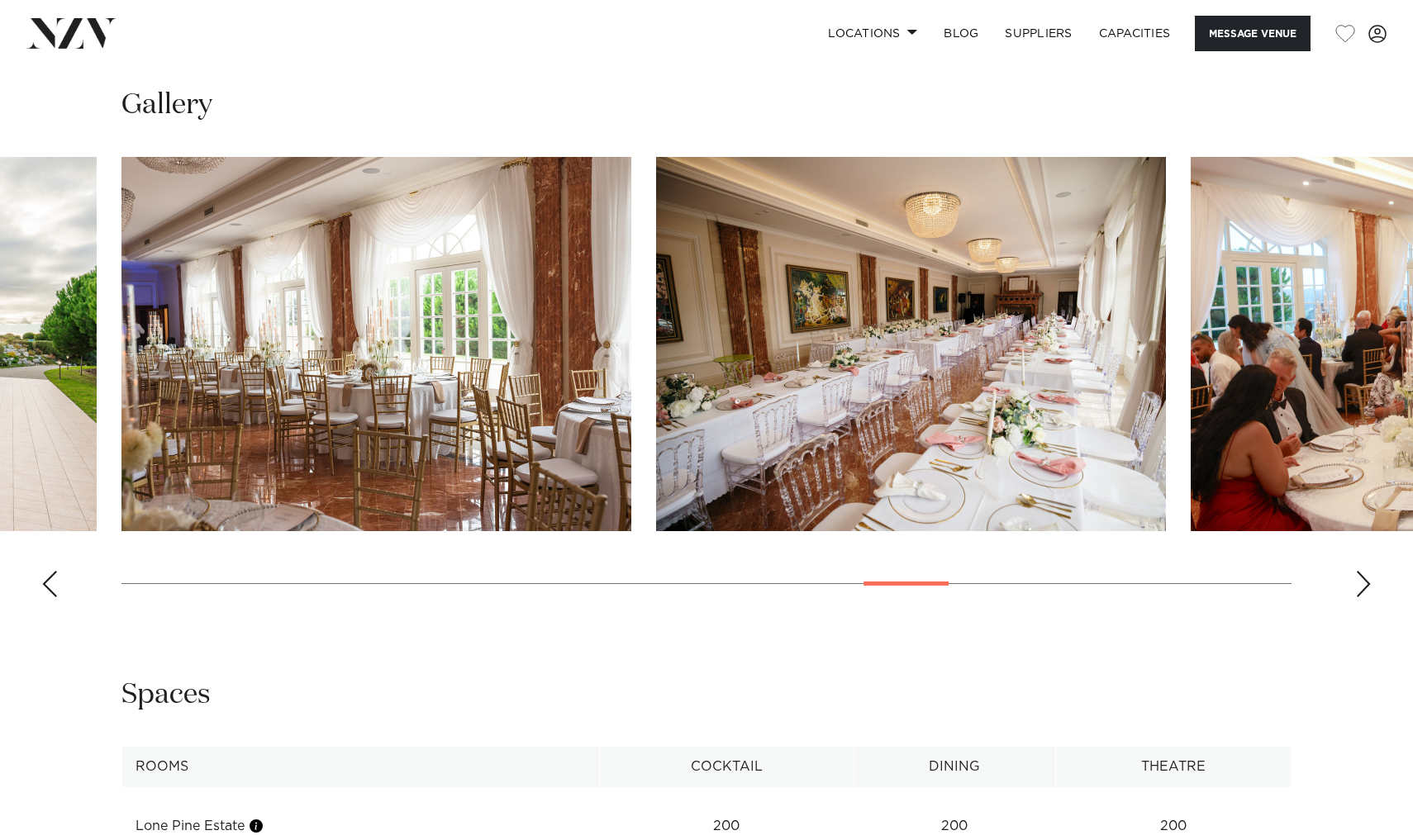
click at [1359, 587] on div "Next slide" at bounding box center [1363, 584] width 17 height 26
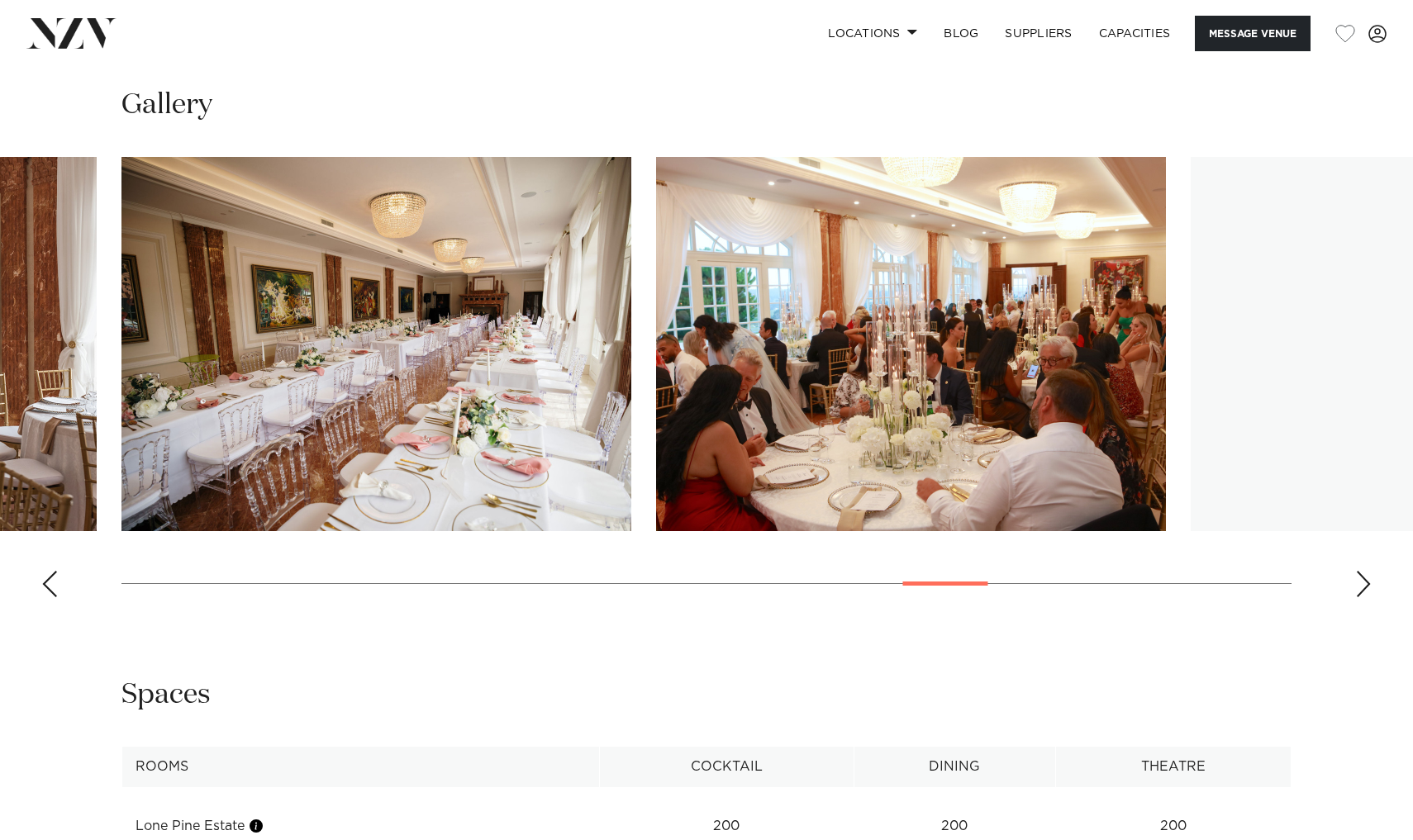
click at [1359, 587] on div "Next slide" at bounding box center [1363, 584] width 17 height 26
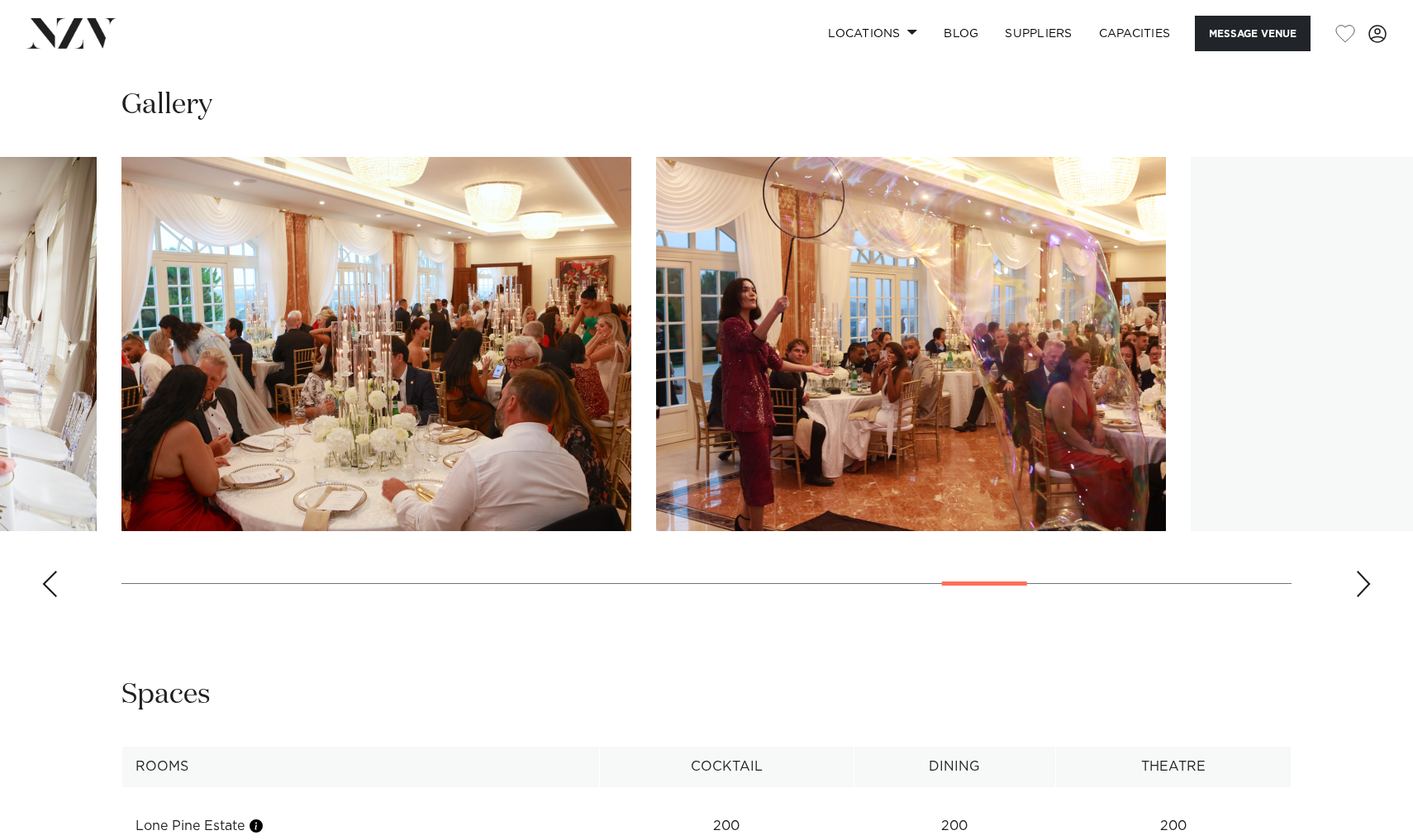
click at [1359, 587] on div "Next slide" at bounding box center [1363, 584] width 17 height 26
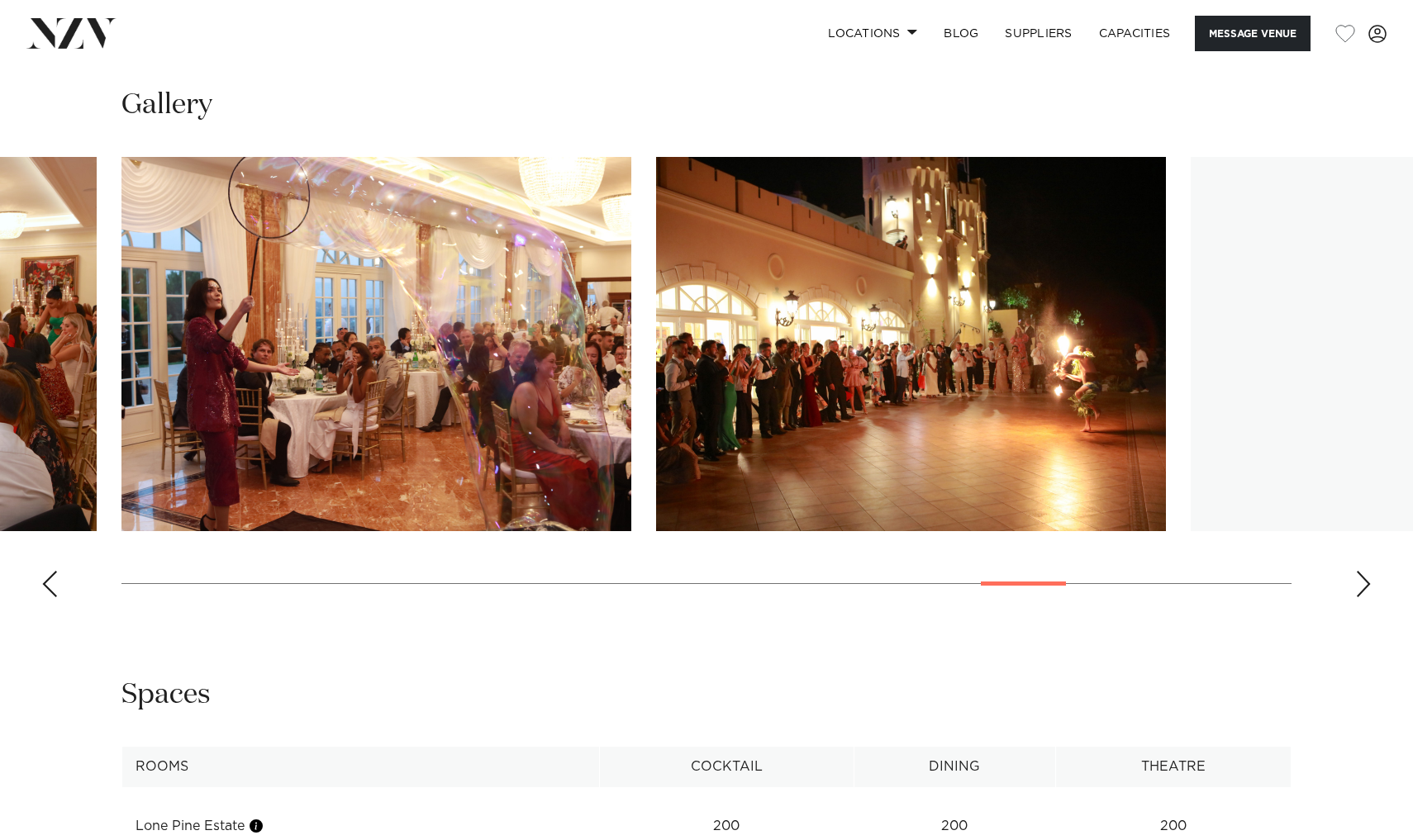
click at [1359, 587] on div "Next slide" at bounding box center [1363, 584] width 17 height 26
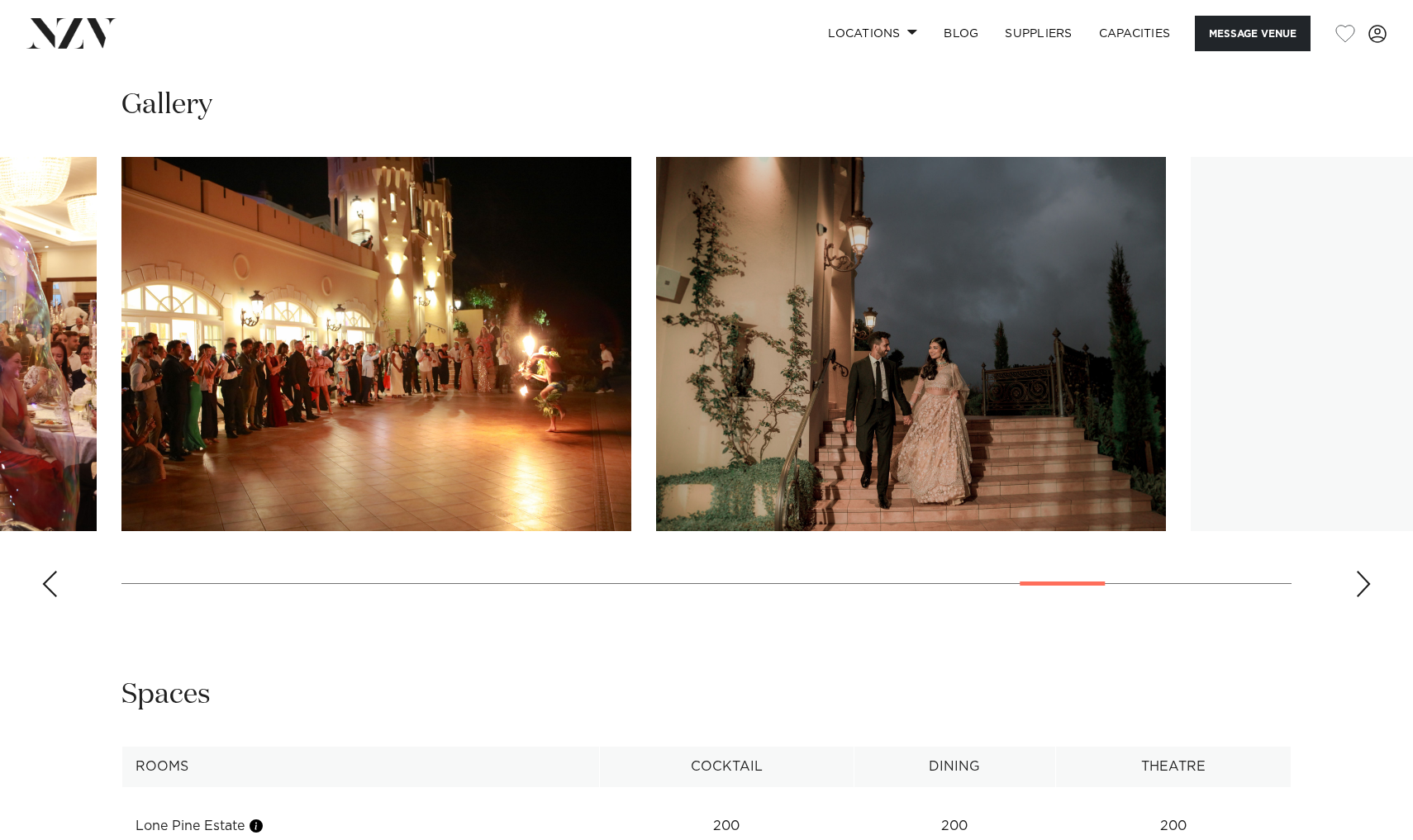
click at [1359, 587] on div "Next slide" at bounding box center [1363, 584] width 17 height 26
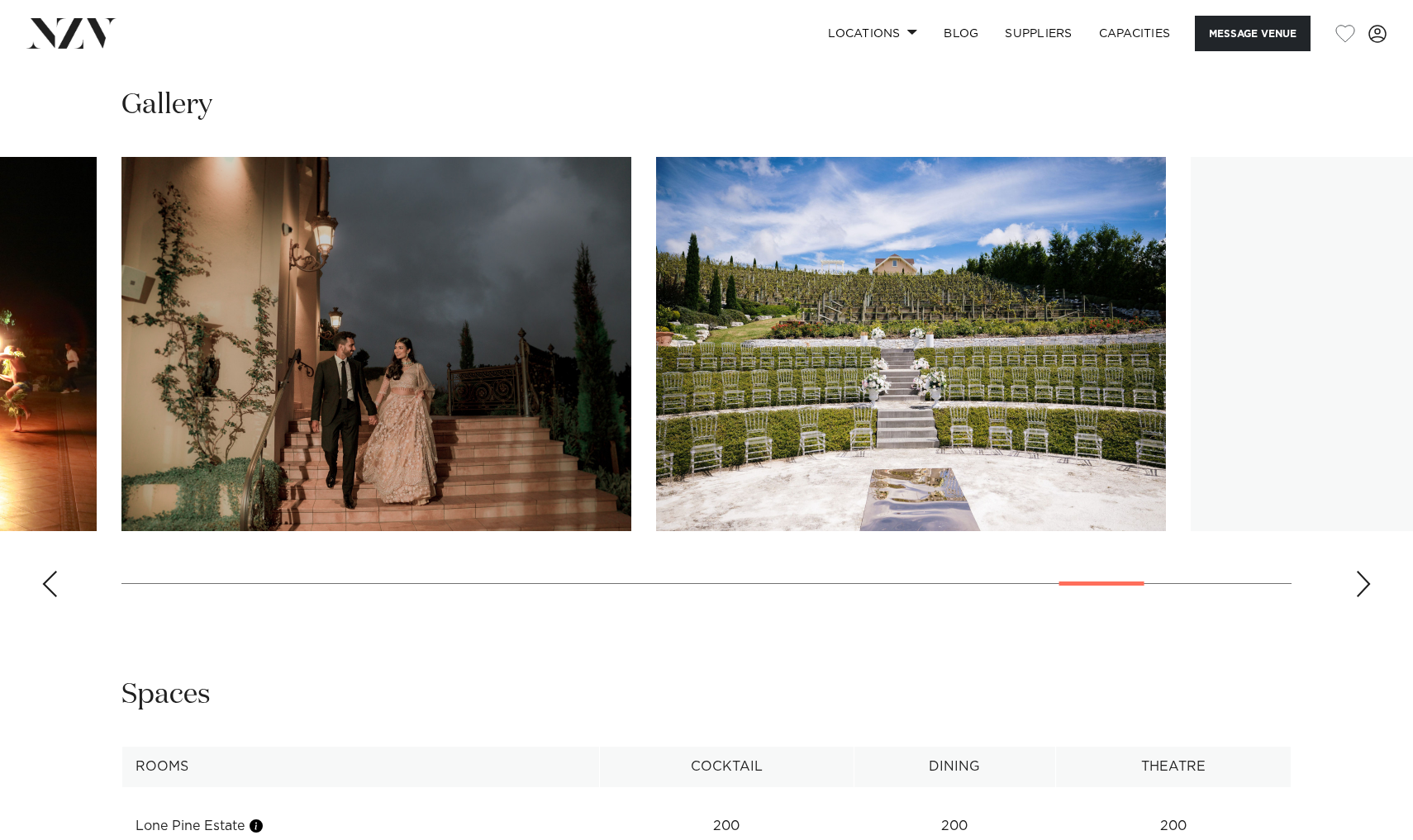
click at [1359, 587] on div "Next slide" at bounding box center [1363, 584] width 17 height 26
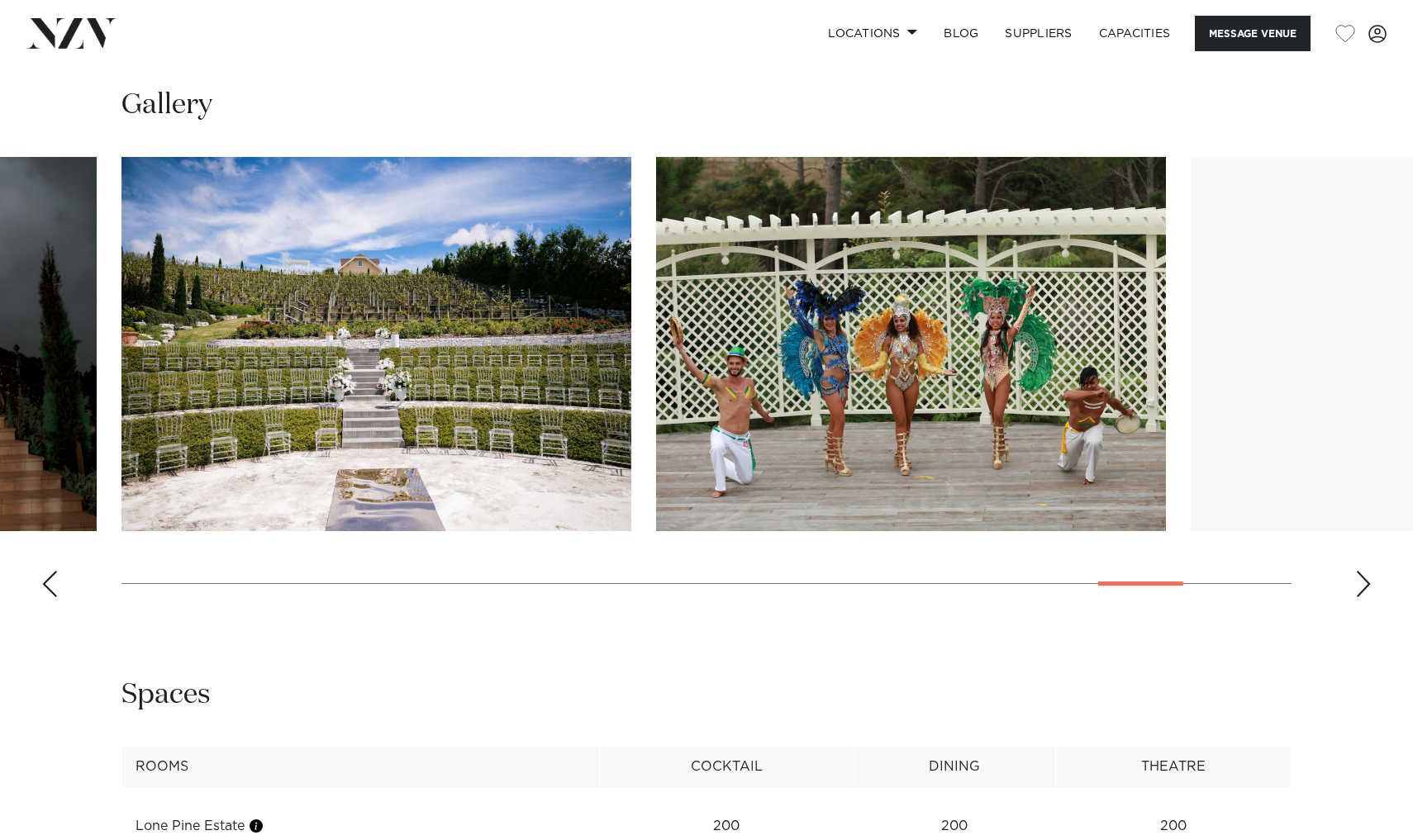
click at [1359, 587] on div "Next slide" at bounding box center [1363, 584] width 17 height 26
